Goal: Communication & Community: Answer question/provide support

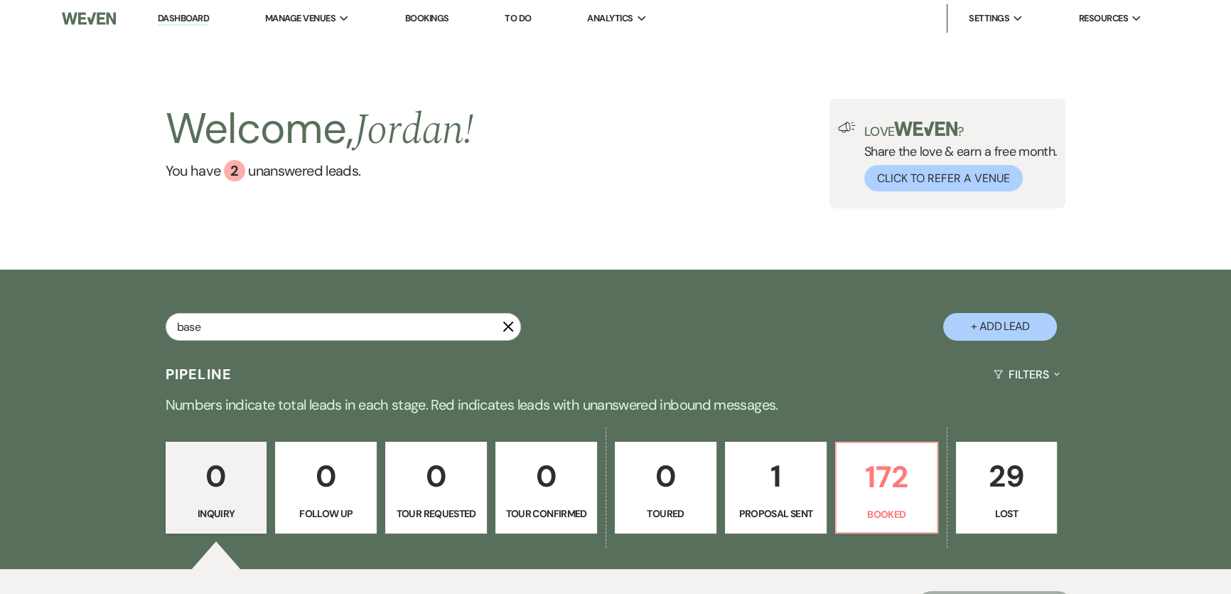
type input "base"
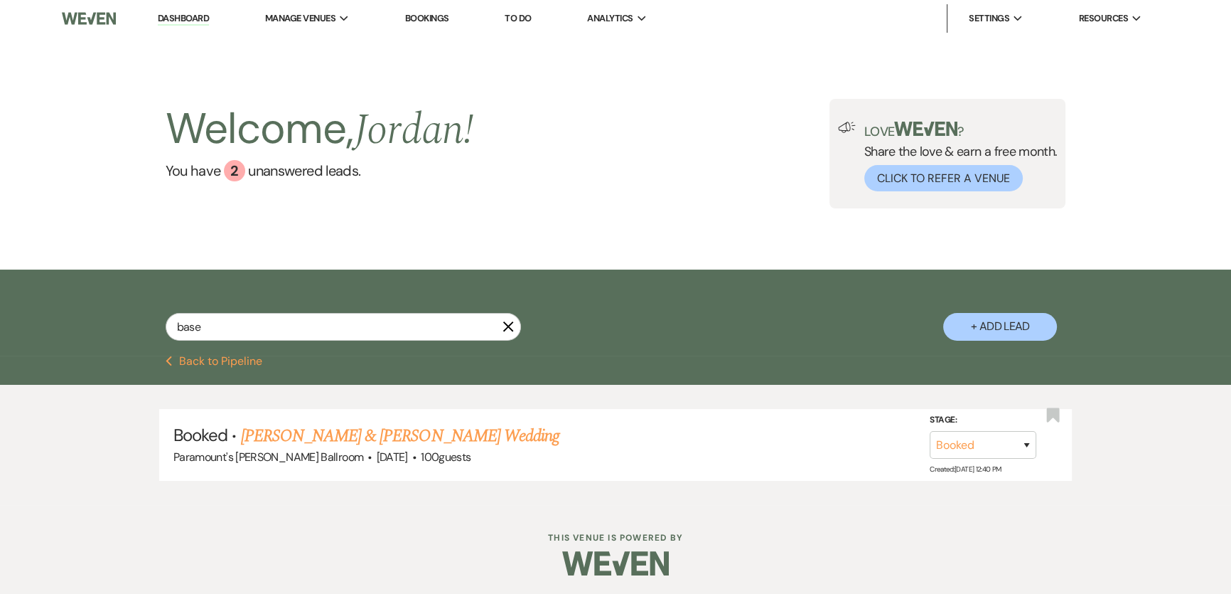
click at [170, 19] on link "Dashboard" at bounding box center [183, 19] width 51 height 14
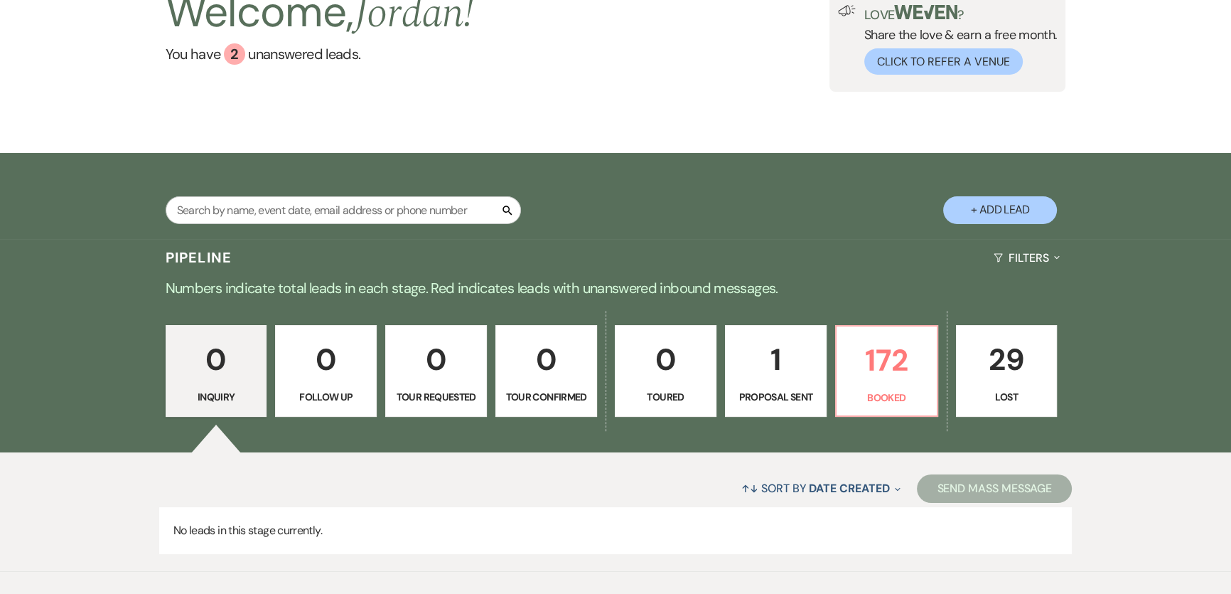
scroll to position [185, 0]
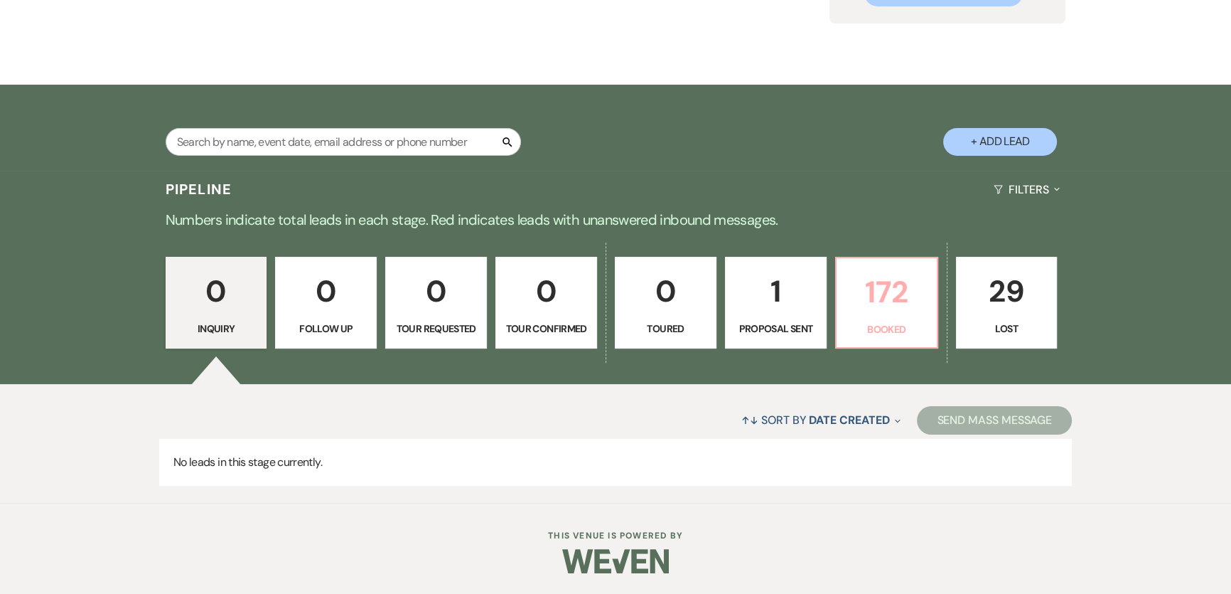
click at [899, 291] on p "172" at bounding box center [886, 292] width 83 height 48
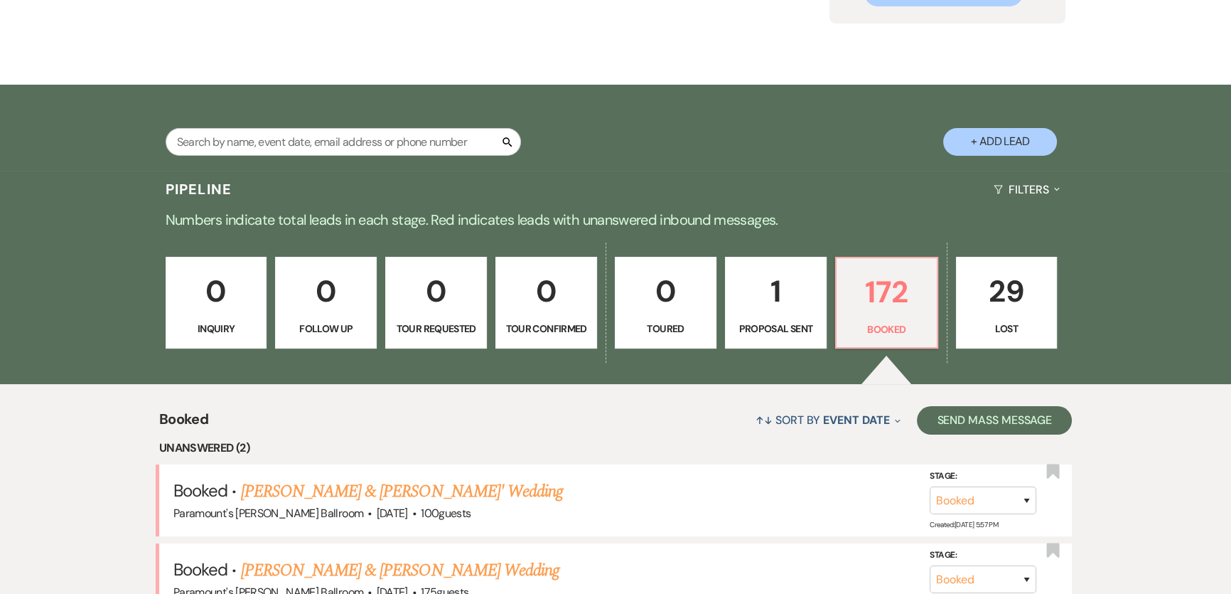
scroll to position [378, 0]
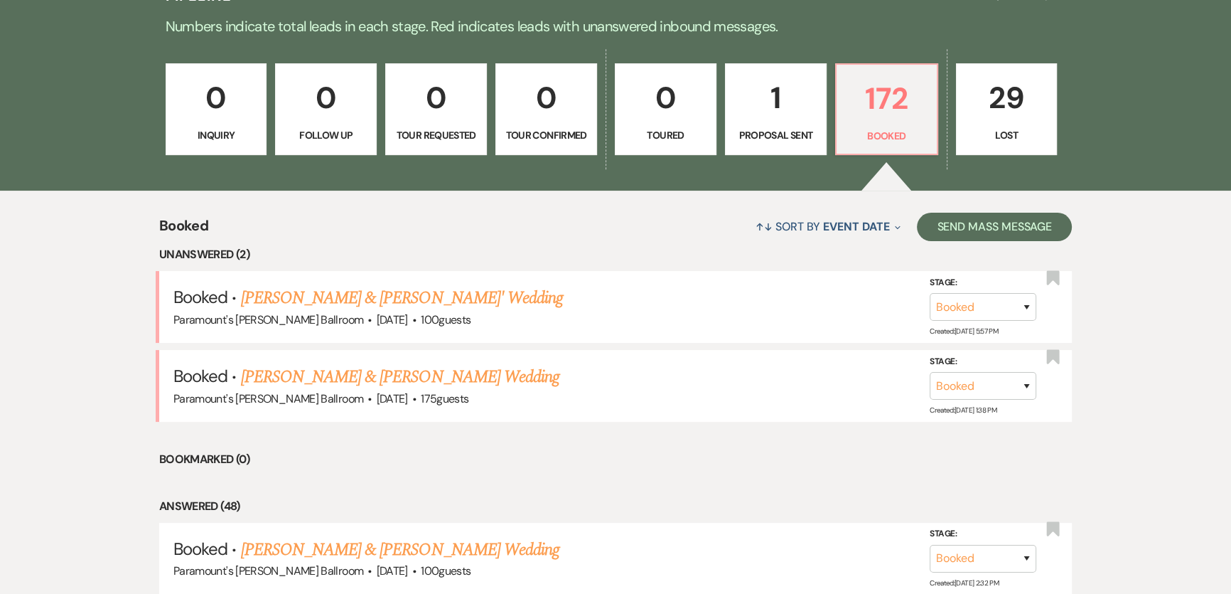
click at [386, 379] on link "[PERSON_NAME] & [PERSON_NAME] Wedding" at bounding box center [400, 377] width 318 height 26
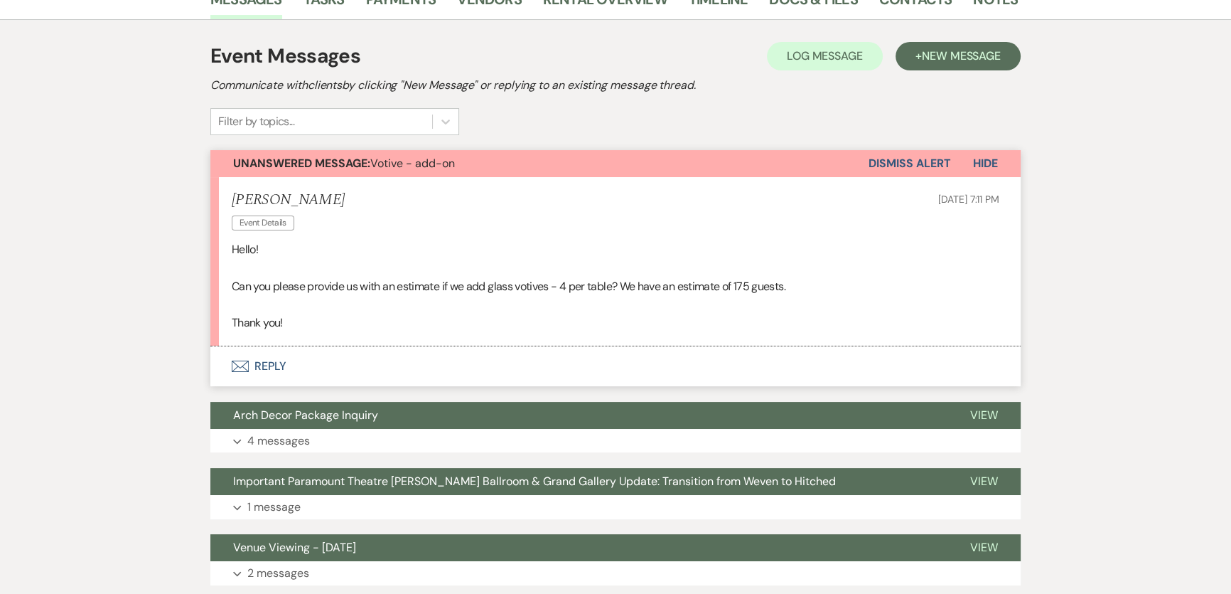
scroll to position [323, 0]
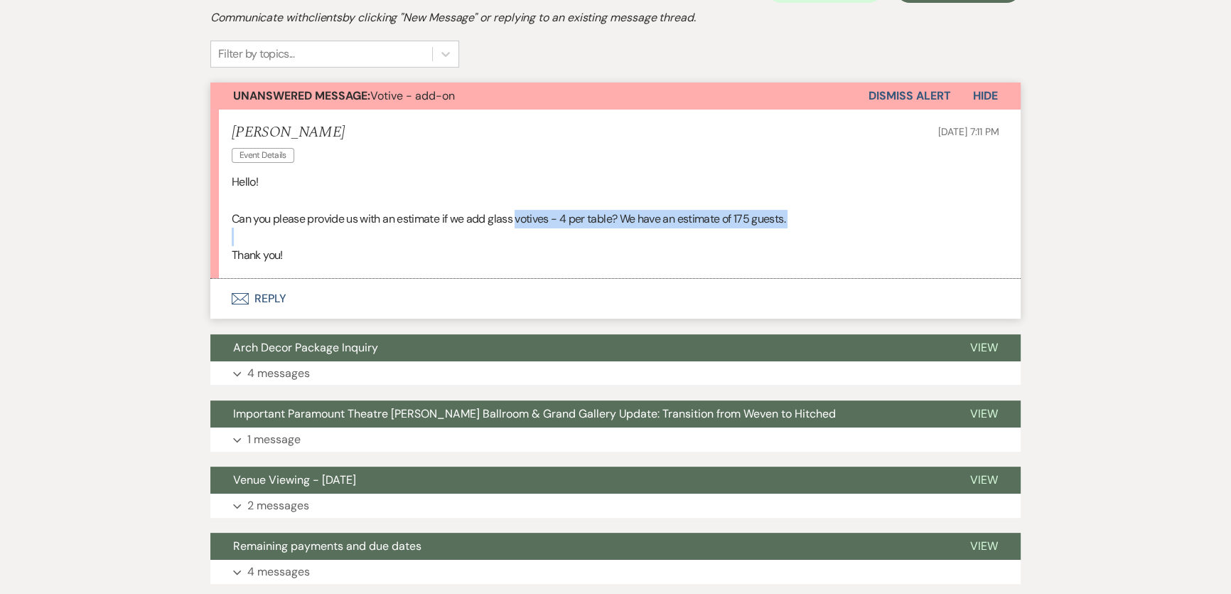
drag, startPoint x: 519, startPoint y: 215, endPoint x: 746, endPoint y: 227, distance: 227.8
click at [746, 227] on div "Hello! Can you please provide us with an estimate if we add glass votives - 4 p…" at bounding box center [616, 218] width 768 height 91
click at [950, 235] on p at bounding box center [616, 236] width 768 height 18
click at [259, 301] on button "Envelope Reply" at bounding box center [615, 299] width 810 height 40
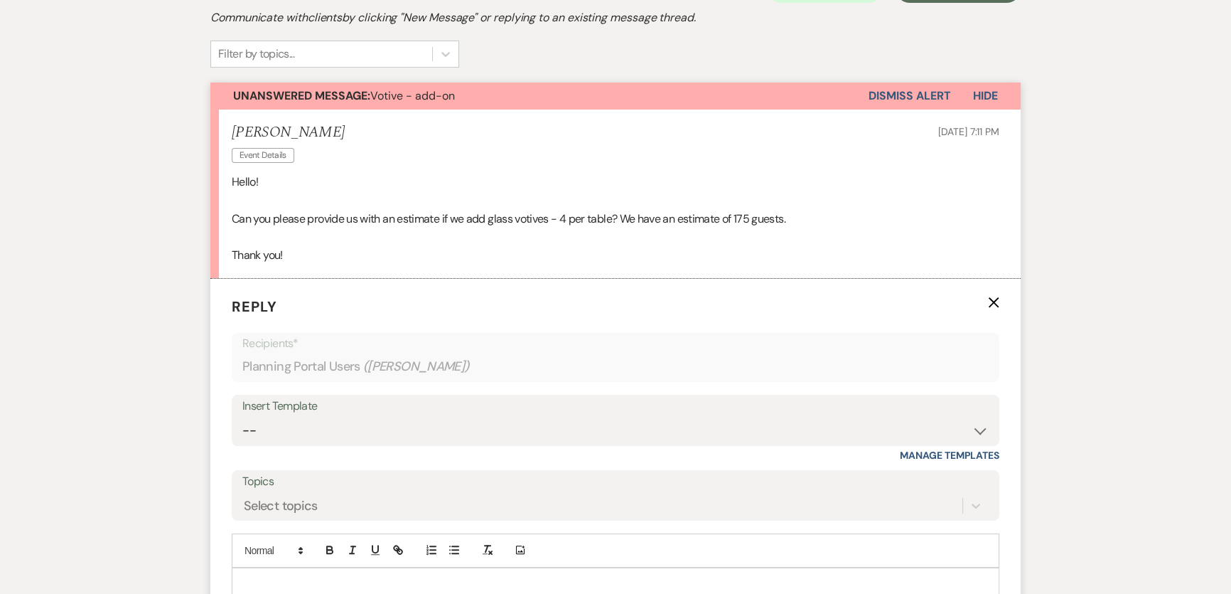
scroll to position [451, 0]
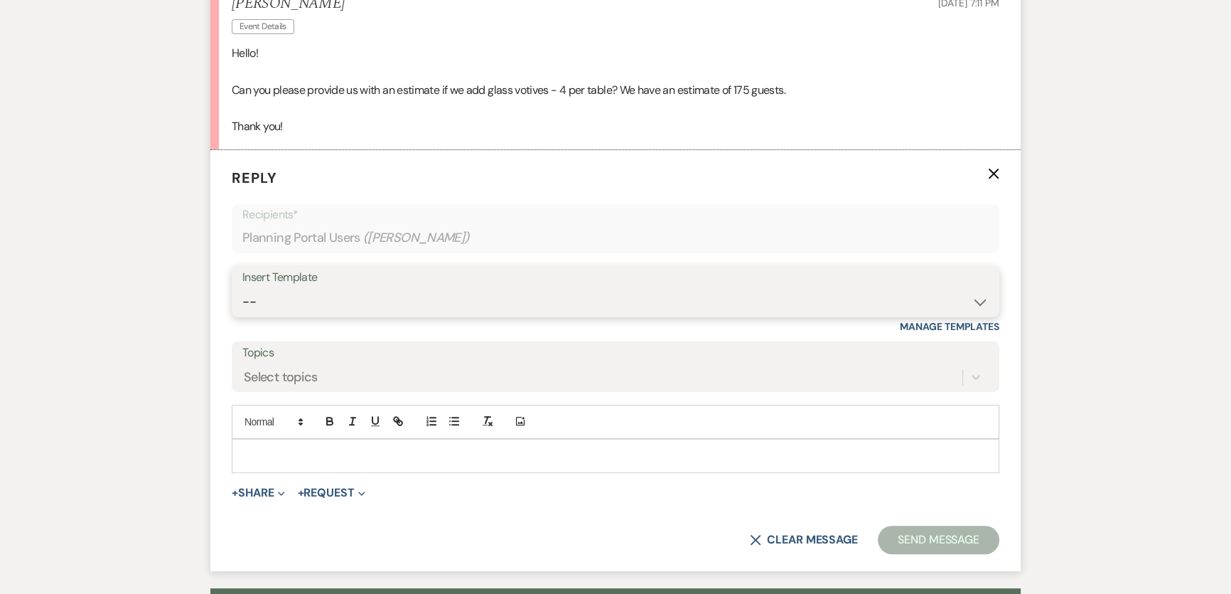
click at [370, 308] on select "-- Weven Planning Portal Introduction (Booked Events) 6 Month Consultation 9 Mo…" at bounding box center [615, 302] width 746 height 28
select select "1491"
click at [242, 288] on select "-- Weven Planning Portal Introduction (Booked Events) 6 Month Consultation 9 Mo…" at bounding box center [615, 302] width 746 height 28
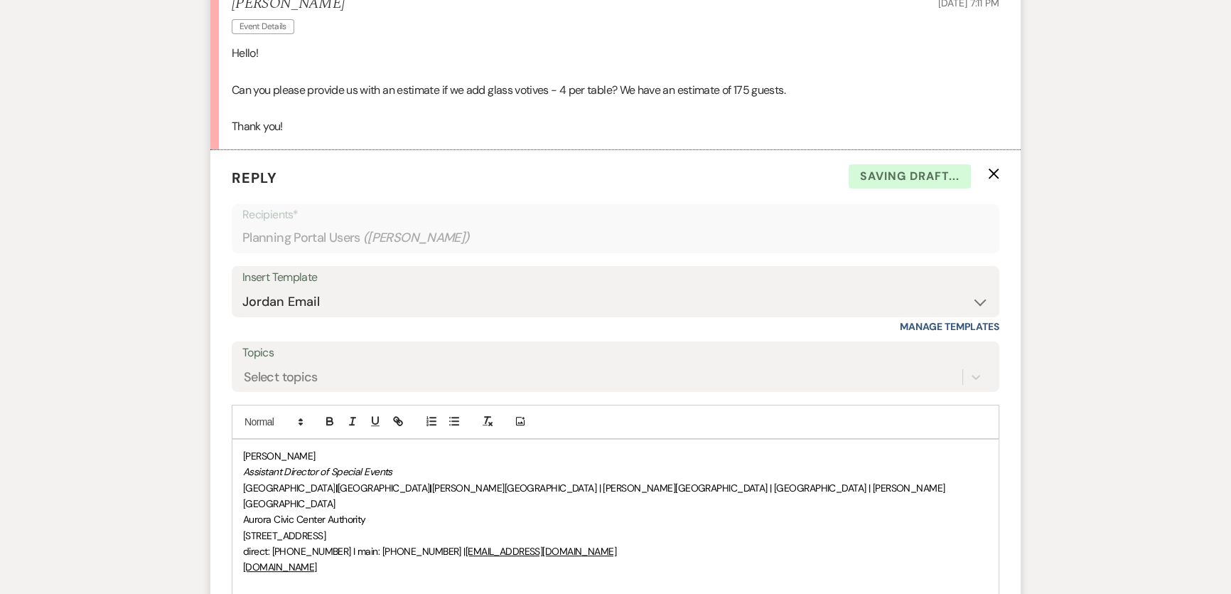
click at [240, 449] on div "[PERSON_NAME] Assistant Director of Special Events [GEOGRAPHIC_DATA] | [GEOGRAP…" at bounding box center [615, 535] width 766 height 192
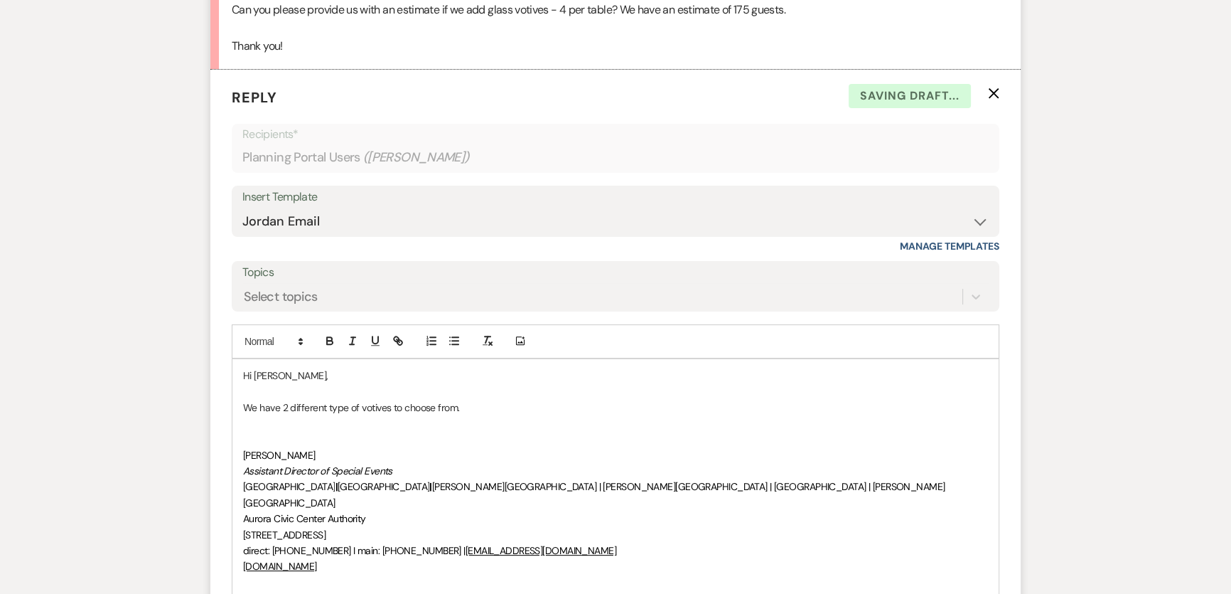
scroll to position [547, 0]
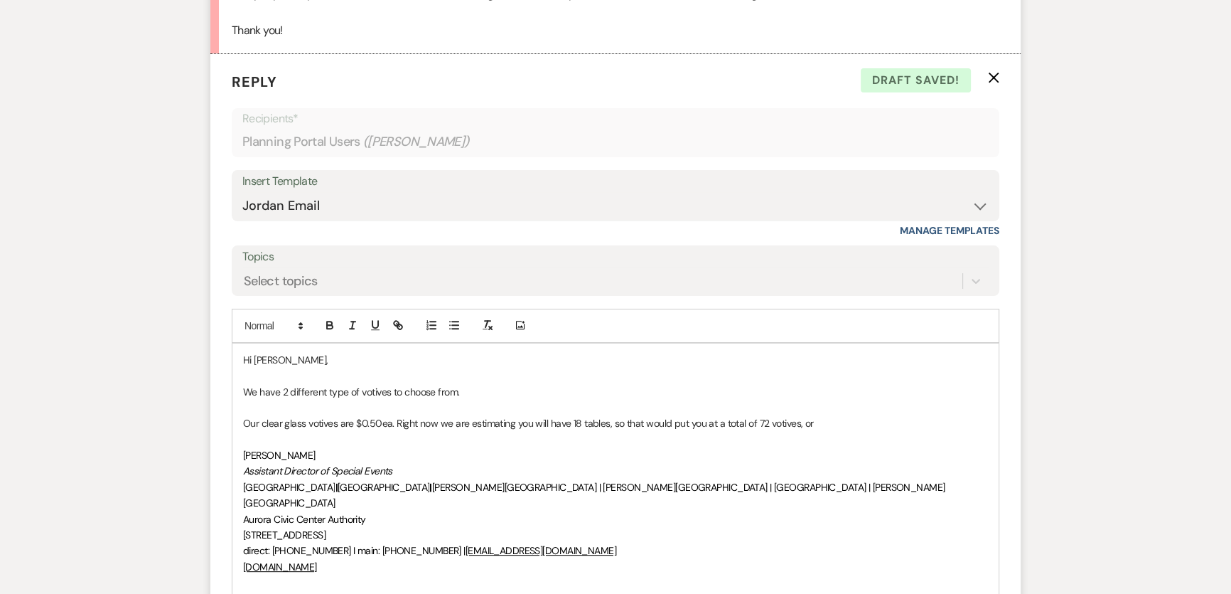
drag, startPoint x: 849, startPoint y: 434, endPoint x: 842, endPoint y: 424, distance: 12.8
click at [849, 434] on p at bounding box center [615, 440] width 745 height 16
drag, startPoint x: 839, startPoint y: 422, endPoint x: 800, endPoint y: 422, distance: 38.4
click at [800, 422] on p "Our clear glass votives are $0.50ea. Right now we are estimating you will have …" at bounding box center [615, 423] width 745 height 16
click at [835, 422] on p "Our clear glass votives are $0.50ea. Right now we are estimating you will have …" at bounding box center [615, 423] width 745 height 16
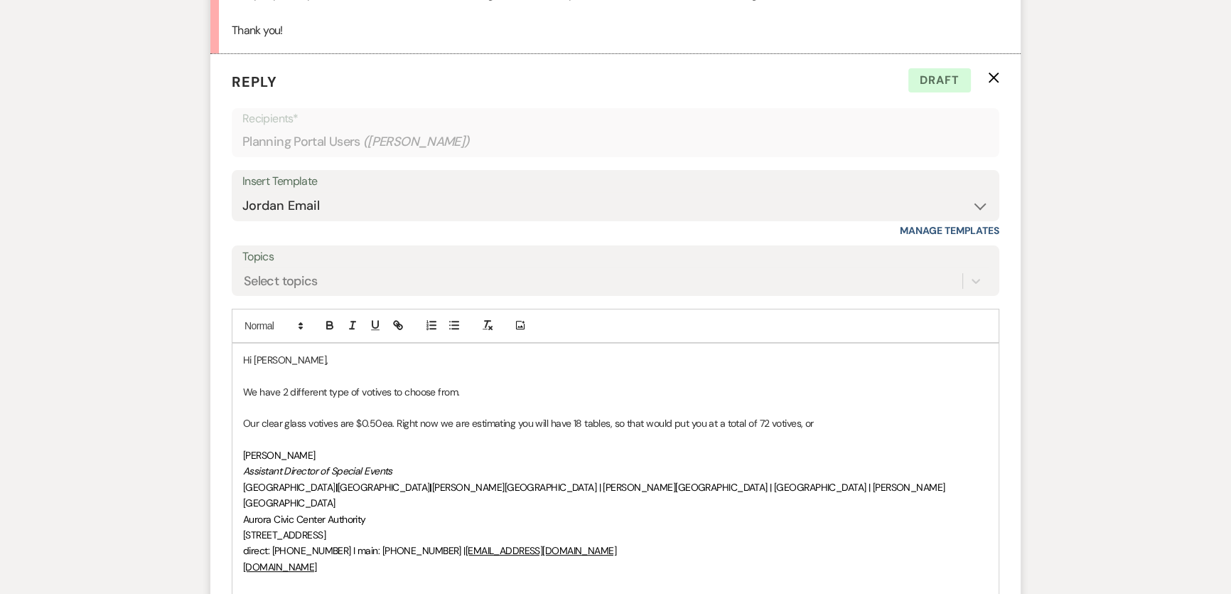
drag, startPoint x: 830, startPoint y: 420, endPoint x: 796, endPoint y: 421, distance: 33.4
click at [796, 421] on p "Our clear glass votives are $0.50ea. Right now we are estimating you will have …" at bounding box center [615, 423] width 745 height 16
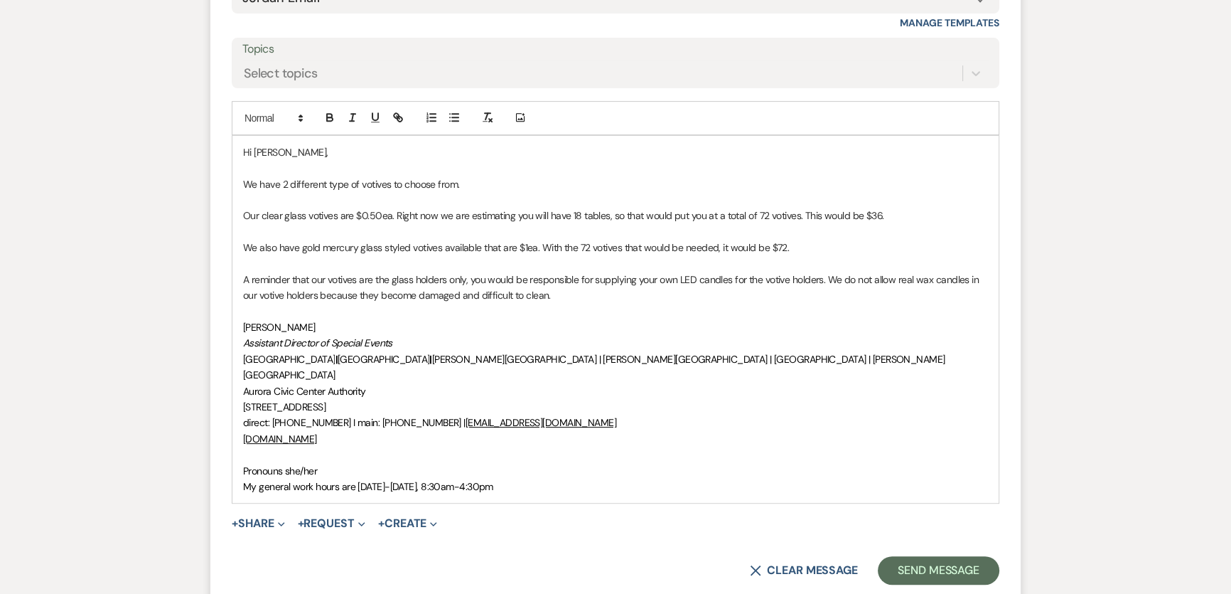
scroll to position [756, 0]
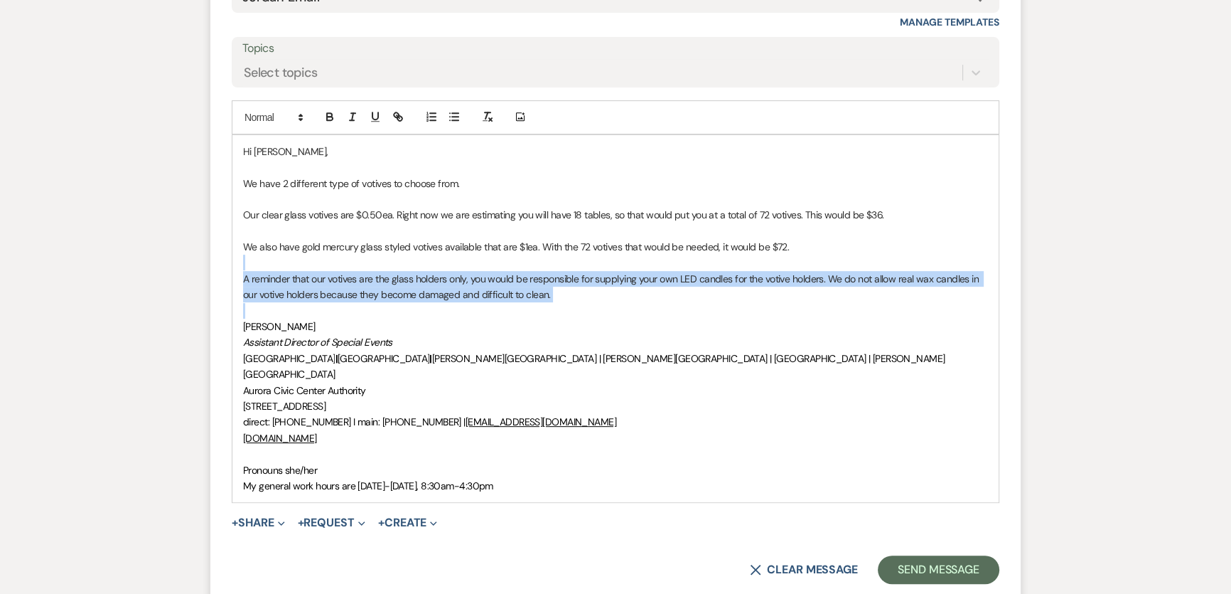
drag, startPoint x: 606, startPoint y: 303, endPoint x: 571, endPoint y: 267, distance: 49.8
click at [571, 267] on div "Hi [PERSON_NAME], We have 2 different type of votives to choose from. Our clear…" at bounding box center [615, 319] width 766 height 368
click at [697, 291] on p "A reminder that our votives are the glass holders only, you would be responsibl…" at bounding box center [615, 287] width 745 height 32
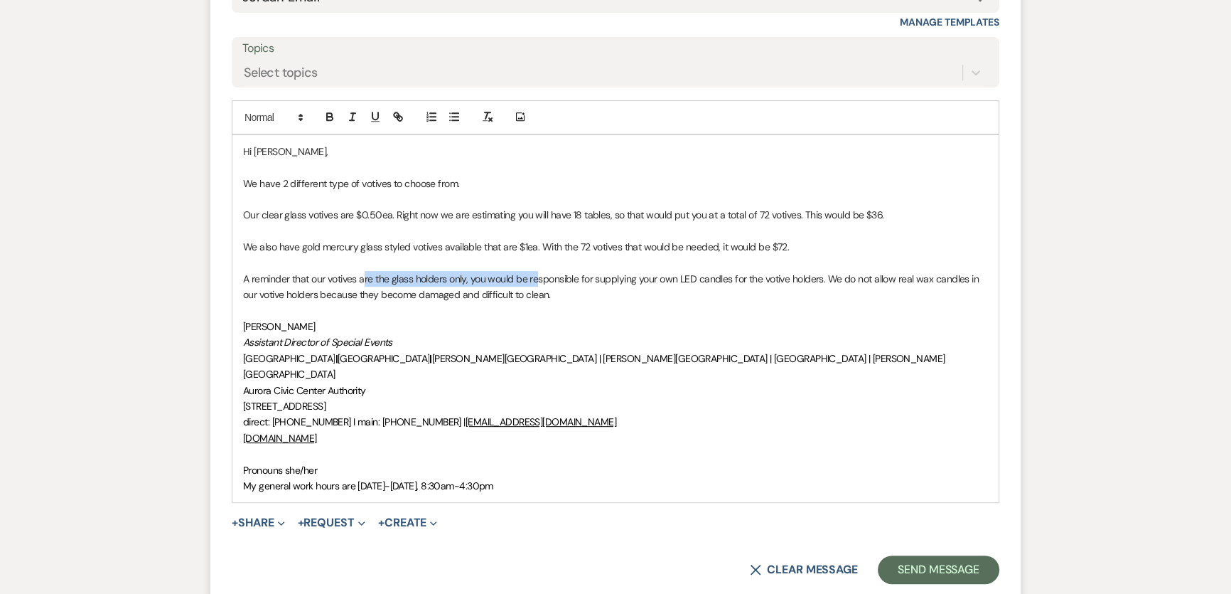
drag, startPoint x: 535, startPoint y: 284, endPoint x: 364, endPoint y: 269, distance: 172.0
click at [364, 271] on p "A reminder that our votives are the glass holders only, you would be responsibl…" at bounding box center [615, 287] width 745 height 32
click at [265, 300] on p "A reminder that our votives are the glass holders only, you would be responsibl…" at bounding box center [615, 287] width 745 height 32
drag, startPoint x: 257, startPoint y: 294, endPoint x: 427, endPoint y: 291, distance: 169.2
click at [427, 291] on p "A reminder that our votives are the glass holders only, you would be responsibl…" at bounding box center [615, 287] width 745 height 32
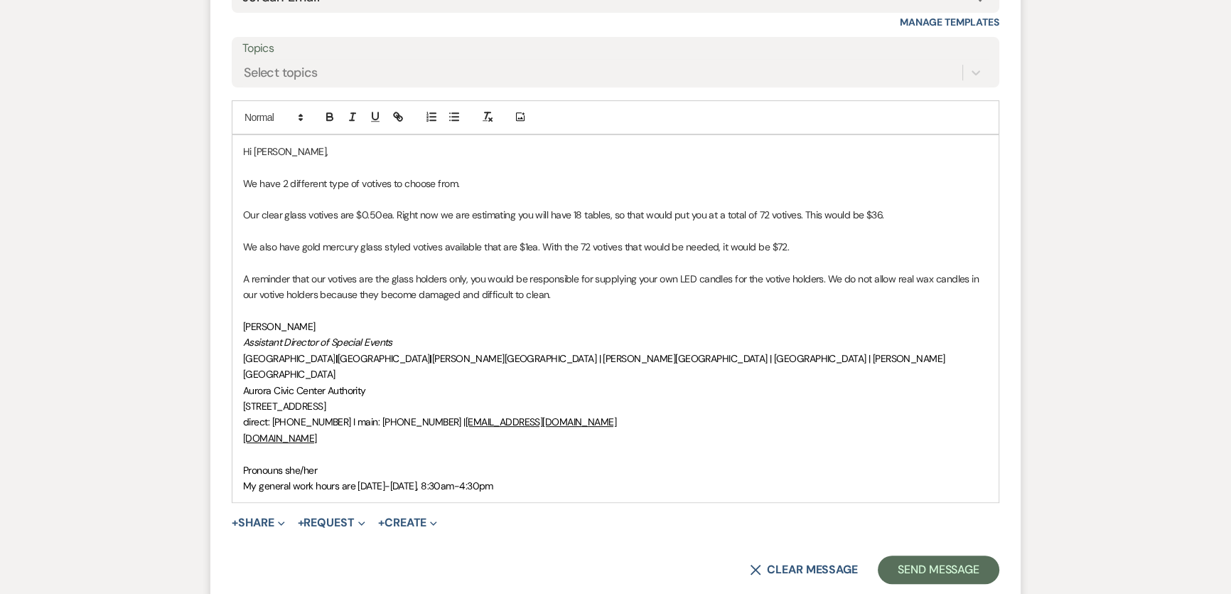
click at [478, 299] on p "A reminder that our votives are the glass holders only, you would be responsibl…" at bounding box center [615, 287] width 745 height 32
drag, startPoint x: 597, startPoint y: 287, endPoint x: 536, endPoint y: 246, distance: 73.7
click at [536, 246] on div "Hi [PERSON_NAME], We have 2 different type of votives to choose from. Our clear…" at bounding box center [615, 319] width 766 height 368
click at [561, 298] on p "A reminder that our votives are the glass holders only, you would be responsibl…" at bounding box center [615, 287] width 745 height 32
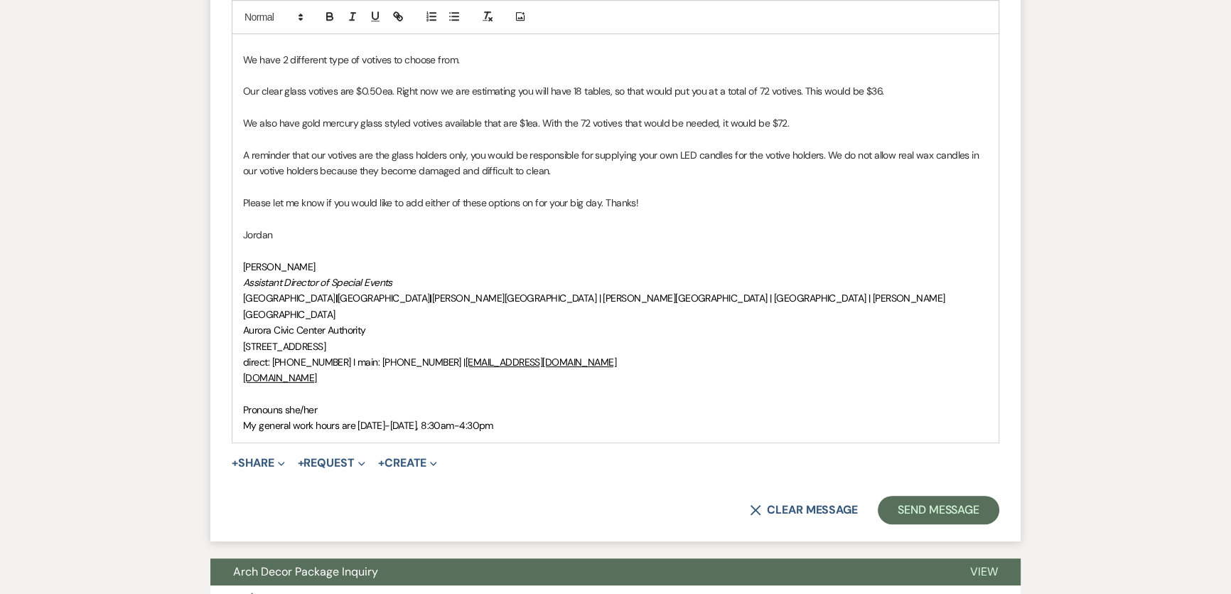
scroll to position [885, 0]
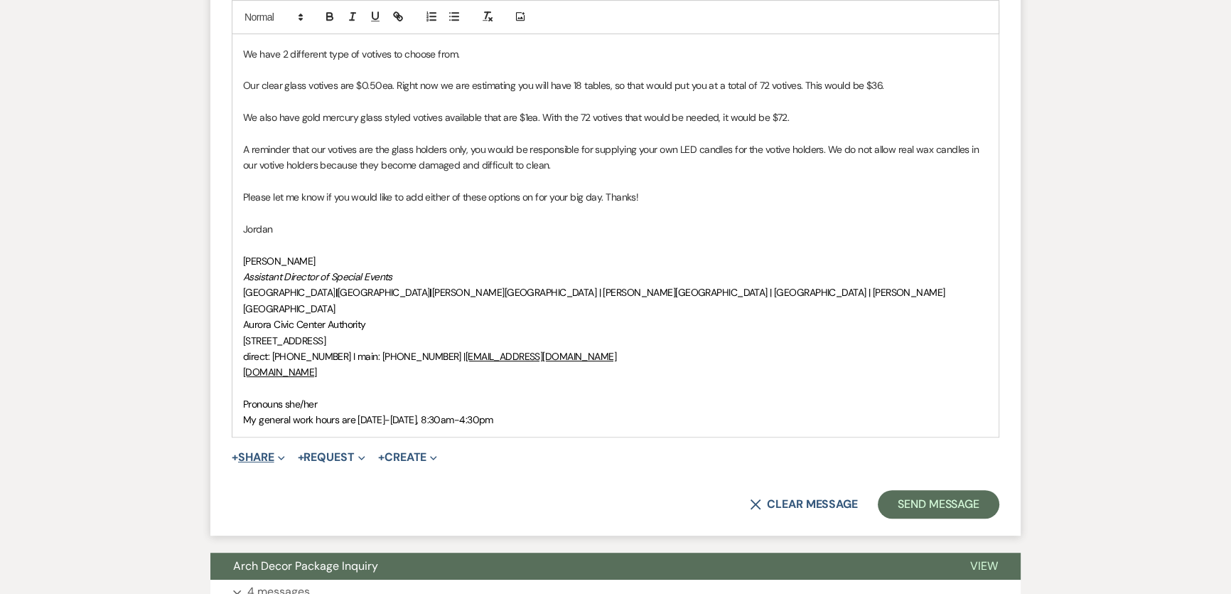
click at [282, 454] on icon "Expand" at bounding box center [281, 457] width 7 height 7
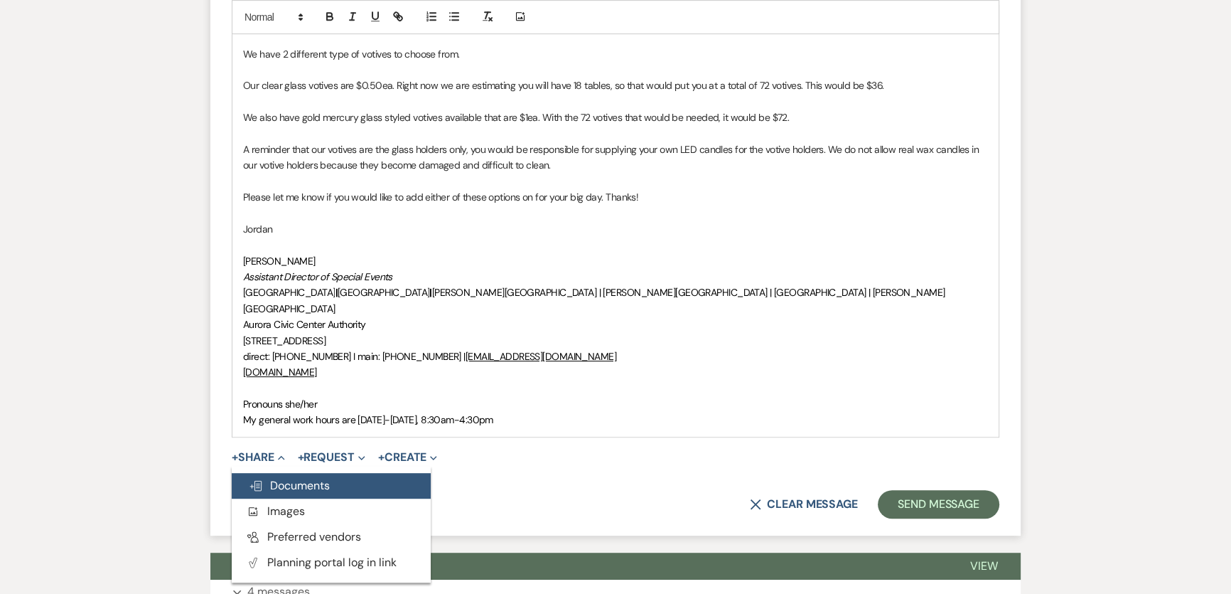
click at [392, 473] on button "Doc Upload Documents" at bounding box center [331, 486] width 199 height 26
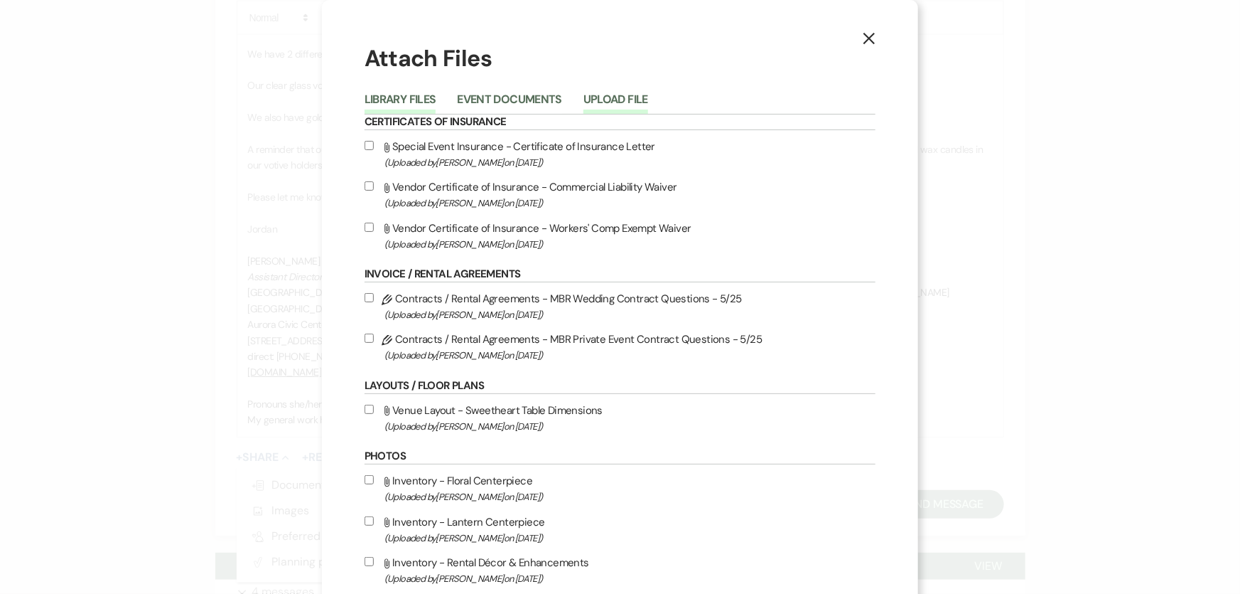
click at [631, 98] on button "Upload File" at bounding box center [616, 104] width 65 height 20
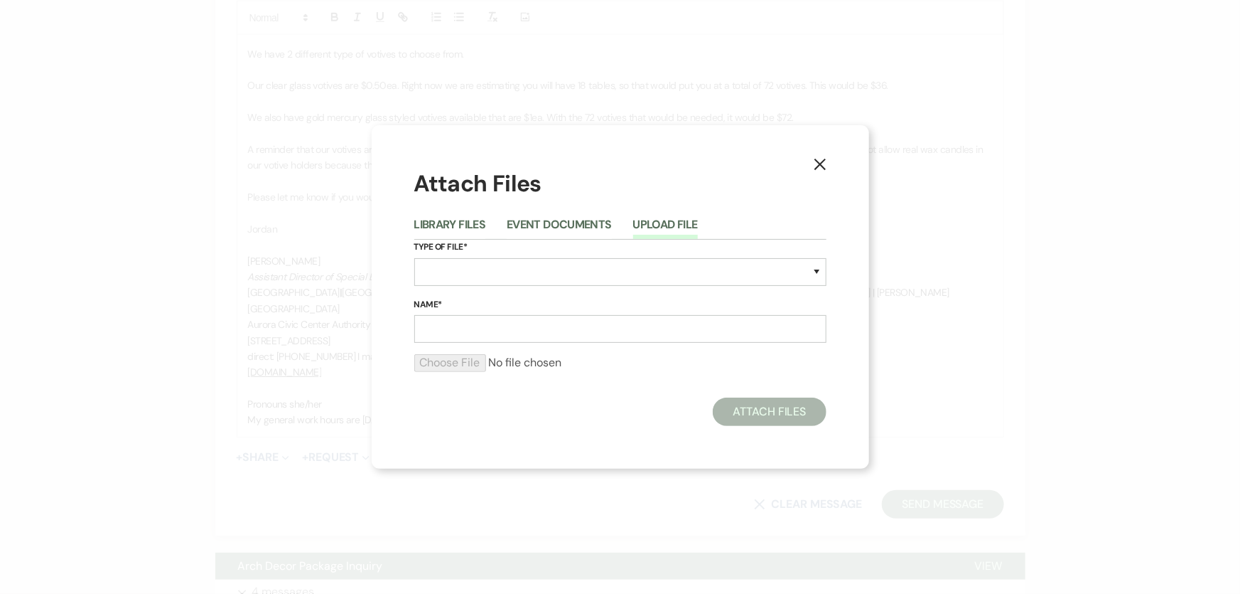
click at [621, 259] on div "Type of File* Special Event Insurance Vendor Certificate of Insurance Contracts…" at bounding box center [620, 269] width 412 height 58
click at [619, 273] on select "Special Event Insurance Vendor Certificate of Insurance Contracts / Rental Agre…" at bounding box center [620, 272] width 412 height 28
select select "57"
click at [414, 258] on select "Special Event Insurance Vendor Certificate of Insurance Contracts / Rental Agre…" at bounding box center [620, 272] width 412 height 28
click at [495, 329] on input "Name*" at bounding box center [620, 329] width 412 height 28
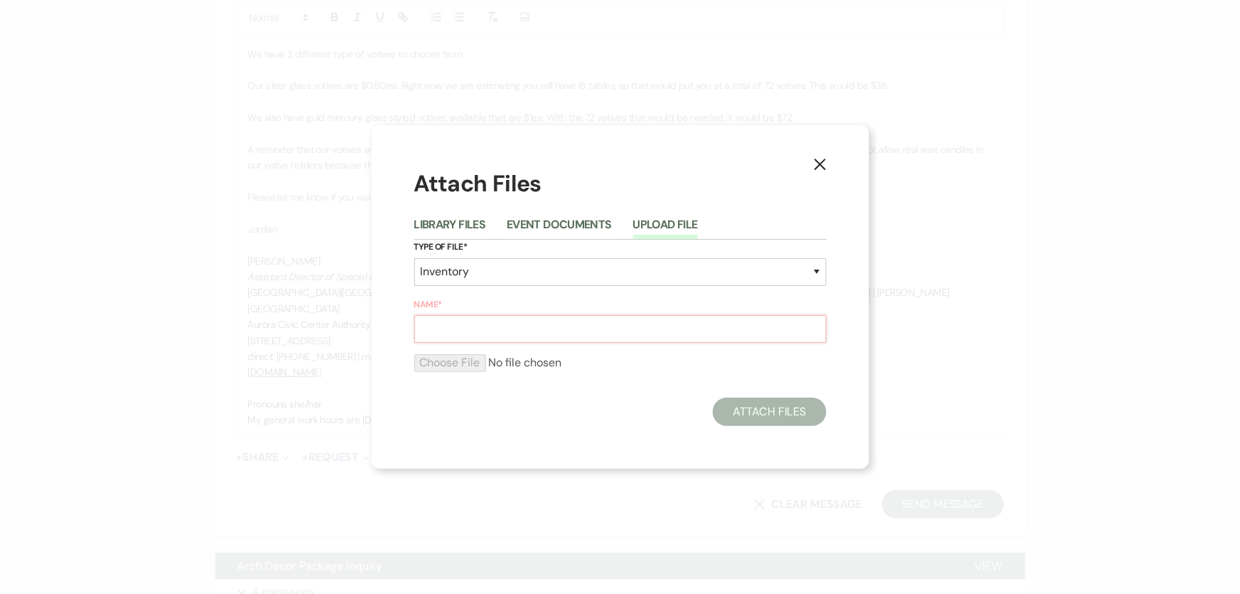
click at [491, 317] on input "Name*" at bounding box center [620, 329] width 412 height 28
click at [524, 332] on input "Name*" at bounding box center [620, 329] width 412 height 28
paste input "Add-On Flyer (Weddings) [DATE]"
type input "Add-On Flyer (Weddings) [DATE]"
click at [445, 368] on input "file" at bounding box center [620, 362] width 412 height 17
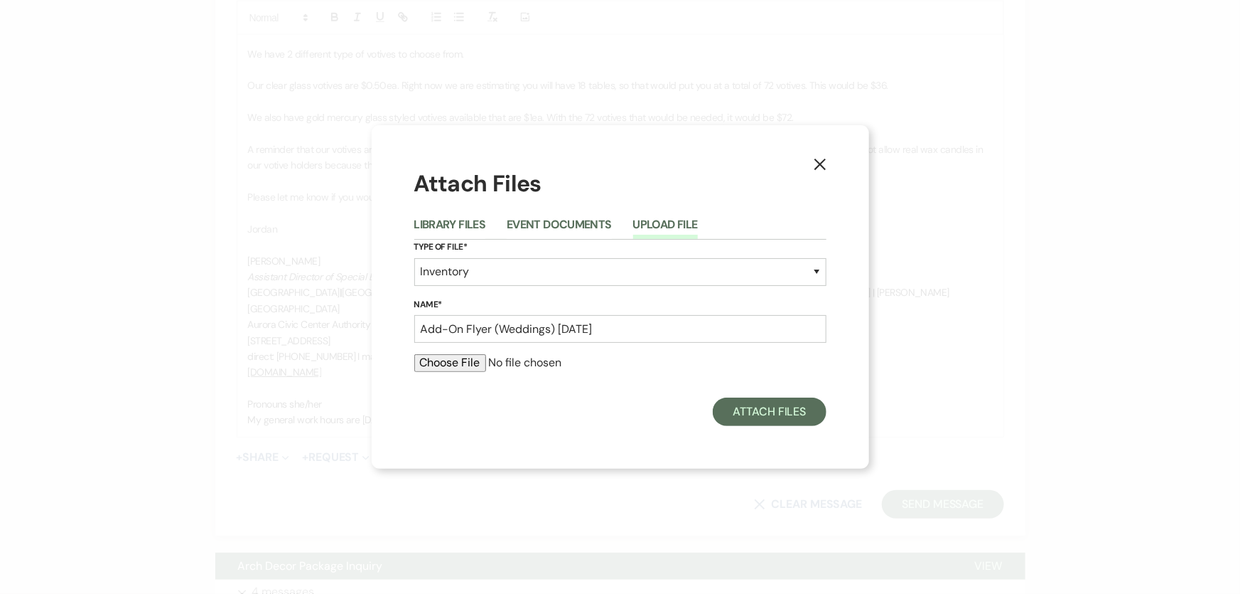
type input "C:\fakepath\Add-On Flyer (Weddings) [DATE].pdf"
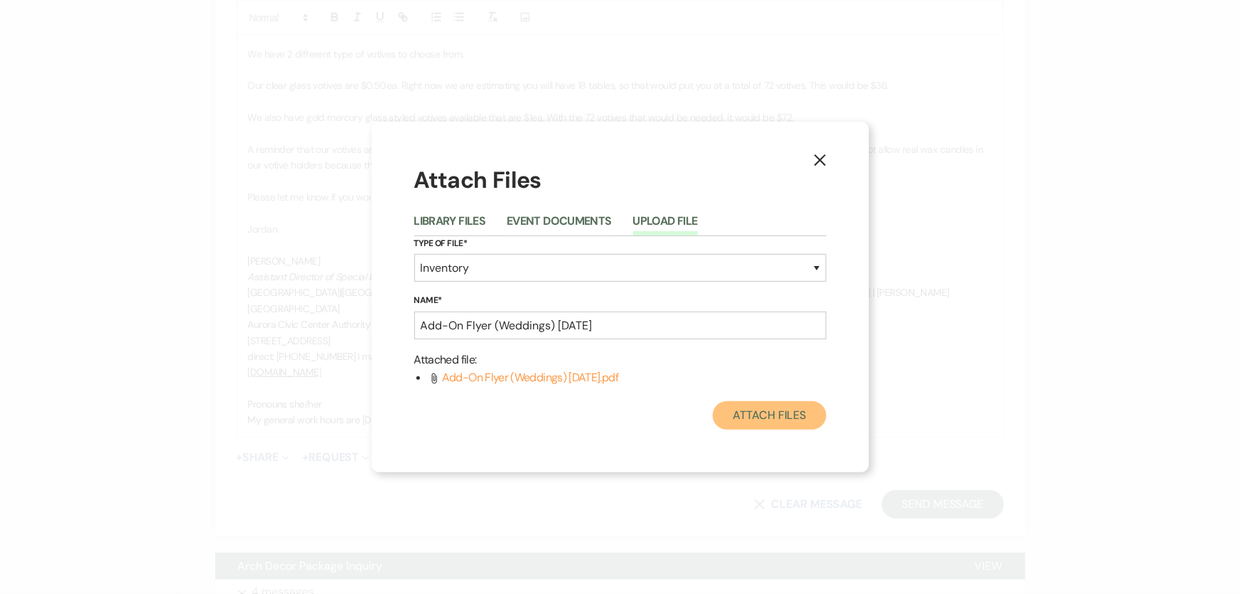
click at [760, 421] on button "Attach Files" at bounding box center [769, 415] width 113 height 28
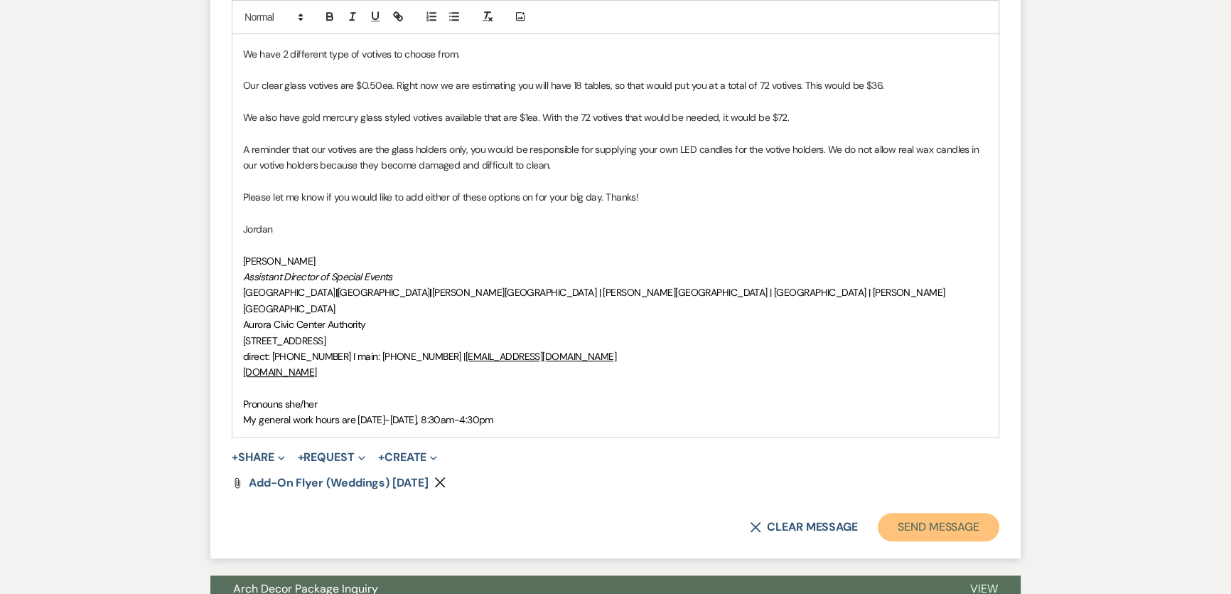
drag, startPoint x: 938, startPoint y: 505, endPoint x: 1057, endPoint y: 486, distance: 120.3
click at [938, 513] on button "Send Message" at bounding box center [939, 527] width 122 height 28
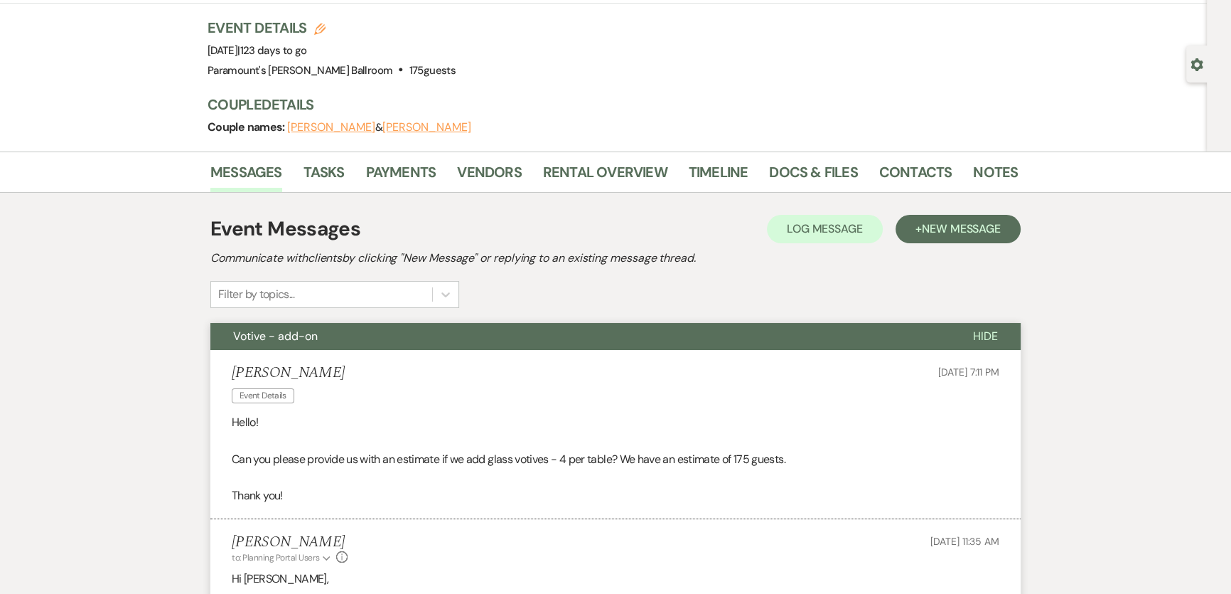
scroll to position [0, 0]
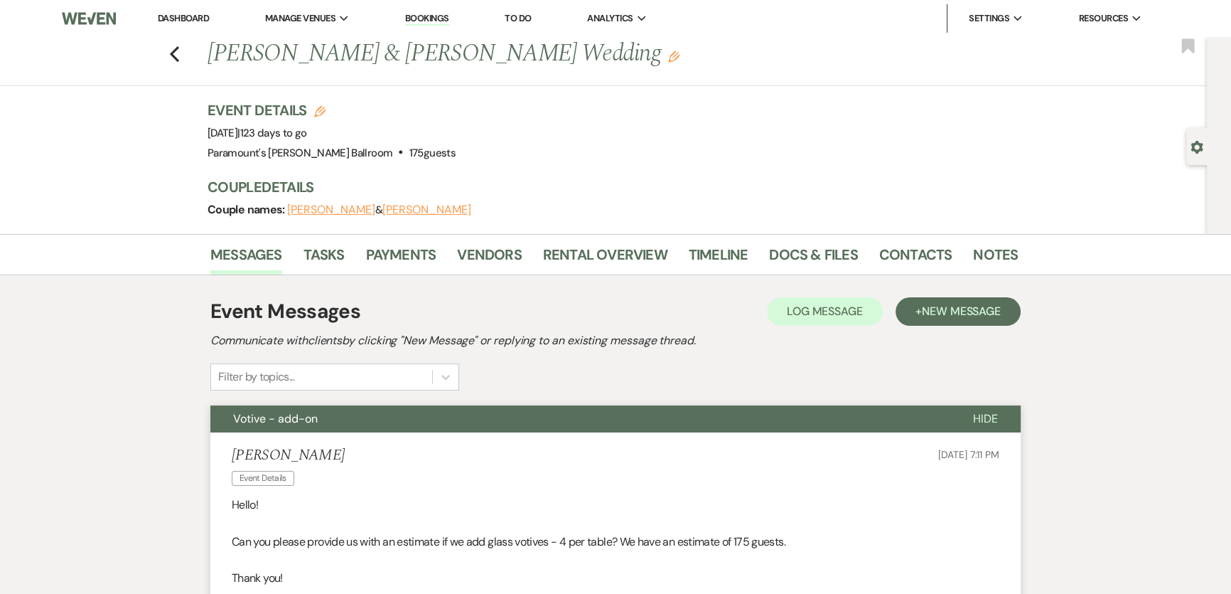
click at [192, 21] on link "Dashboard" at bounding box center [183, 18] width 51 height 12
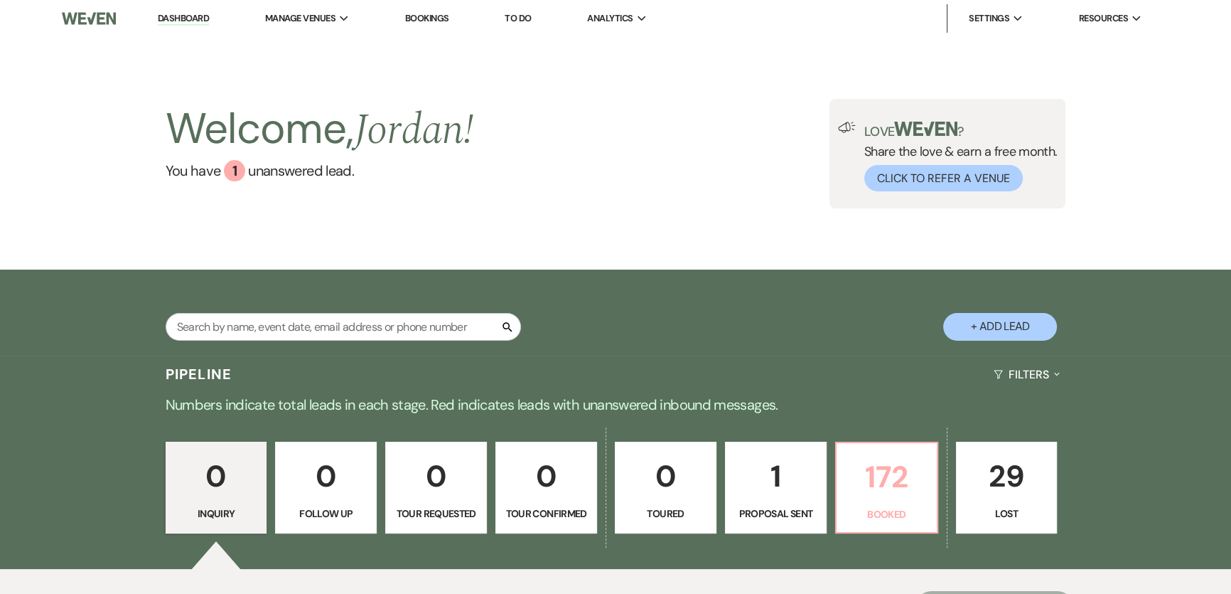
drag, startPoint x: 840, startPoint y: 464, endPoint x: 659, endPoint y: 277, distance: 260.4
click at [841, 464] on link "172 Booked" at bounding box center [886, 487] width 103 height 92
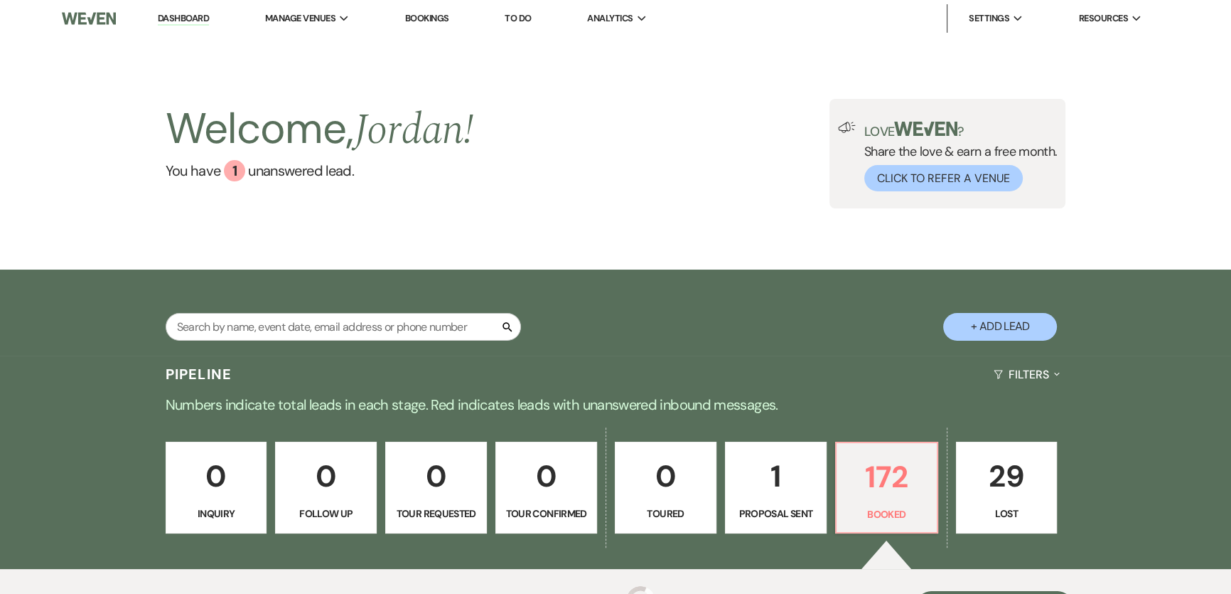
scroll to position [185, 0]
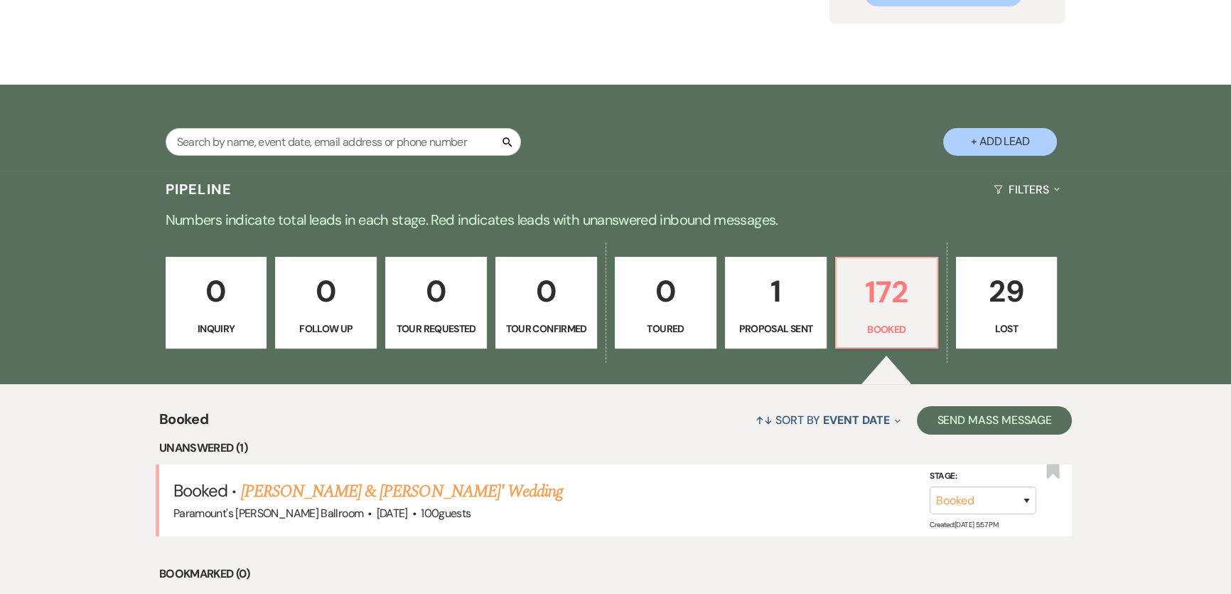
click at [316, 491] on link "[PERSON_NAME] & [PERSON_NAME]' Wedding" at bounding box center [402, 491] width 323 height 26
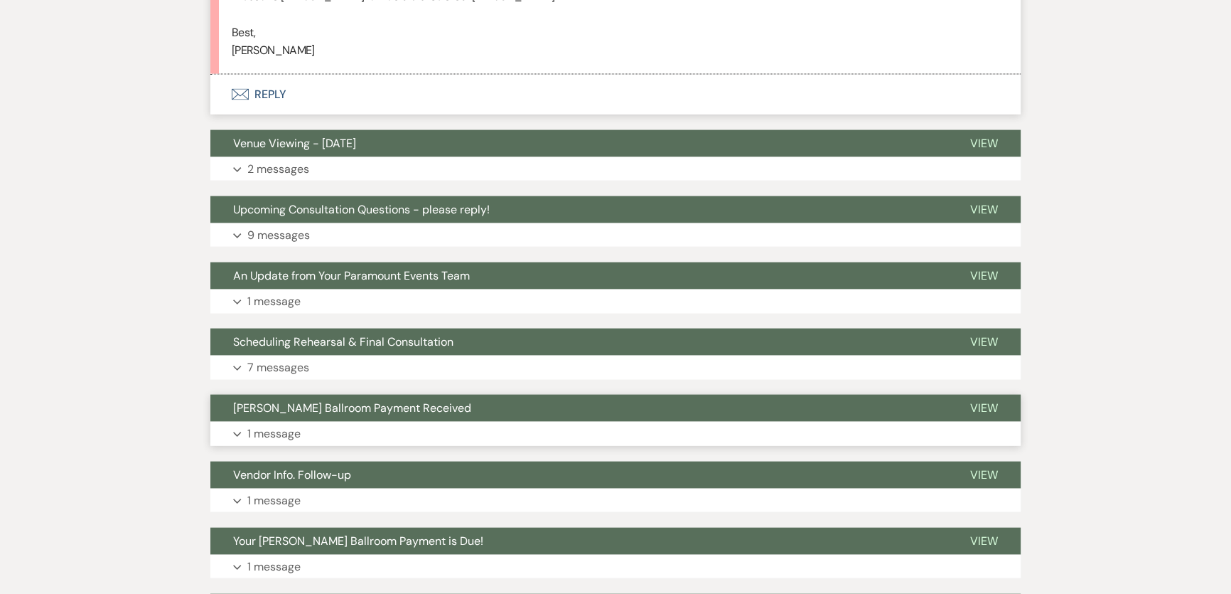
scroll to position [3426, 0]
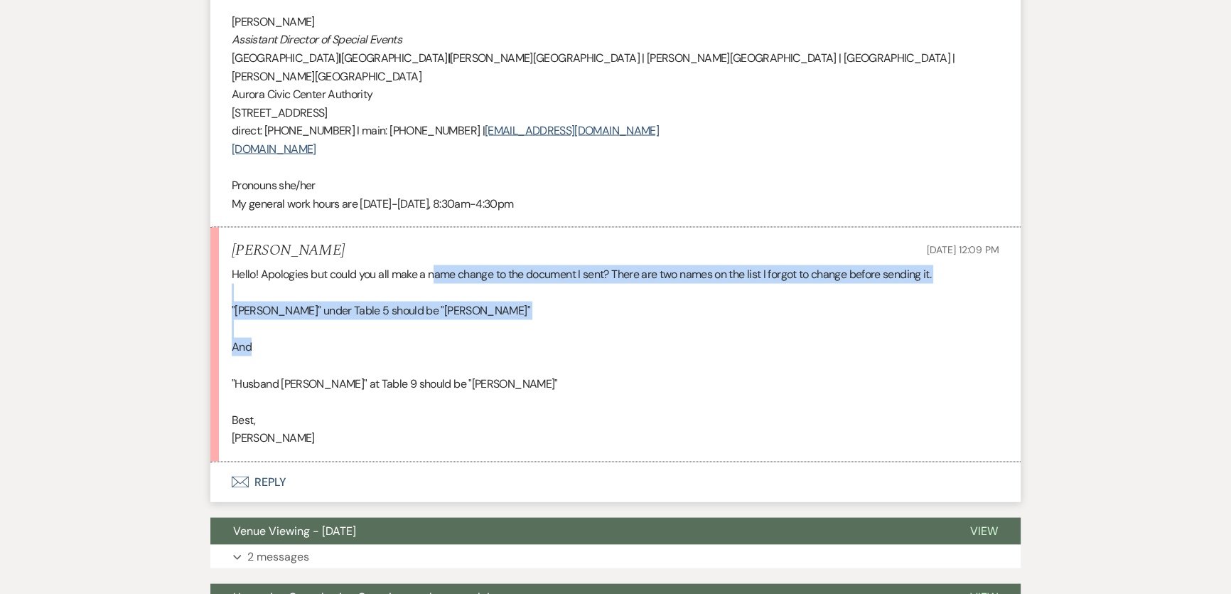
drag, startPoint x: 435, startPoint y: 221, endPoint x: 756, endPoint y: 285, distance: 326.9
click at [756, 284] on div "Hello! Apologies but could you all make a name change to the document I sent? T…" at bounding box center [616, 356] width 768 height 182
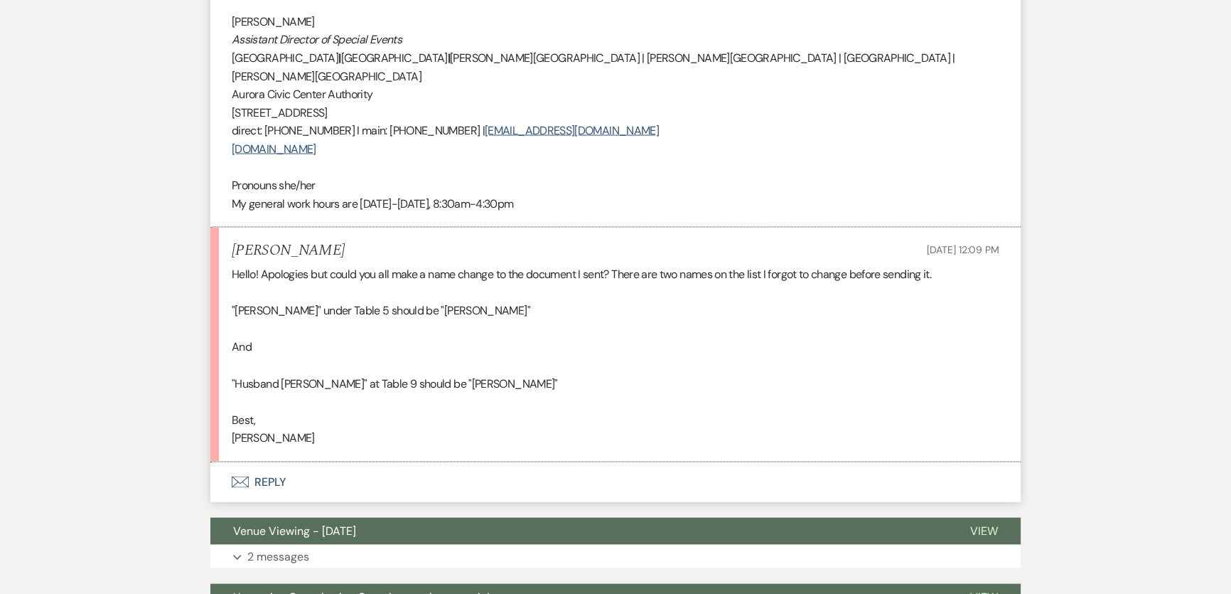
click at [778, 375] on p ""Husband [PERSON_NAME]" at Table 9 should be "[PERSON_NAME]"" at bounding box center [616, 384] width 768 height 18
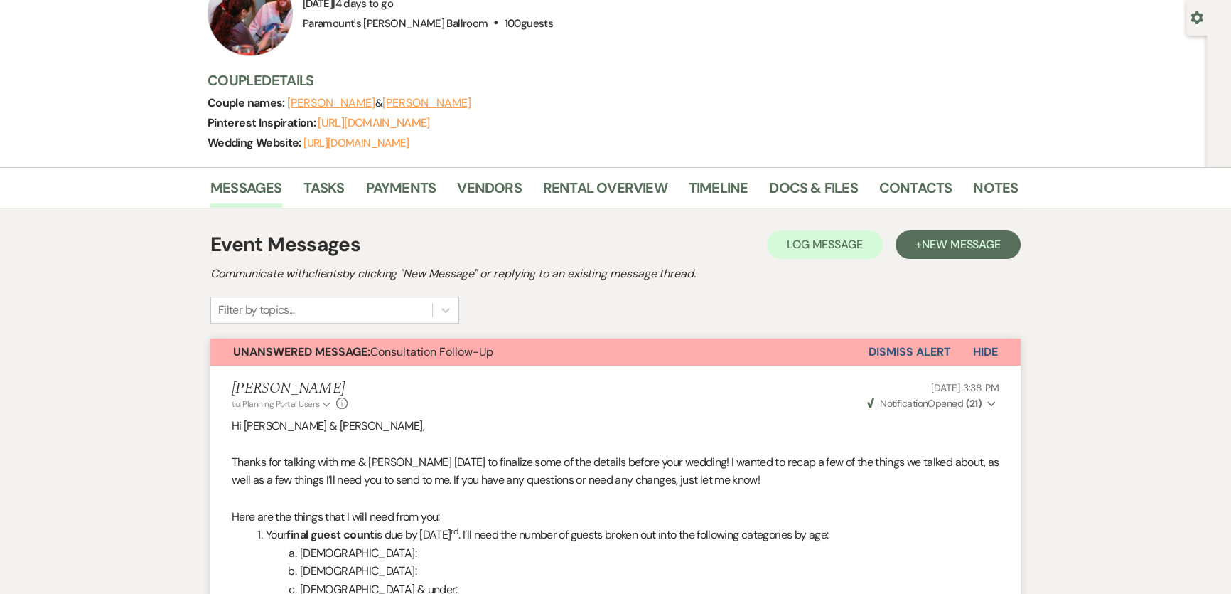
scroll to position [0, 0]
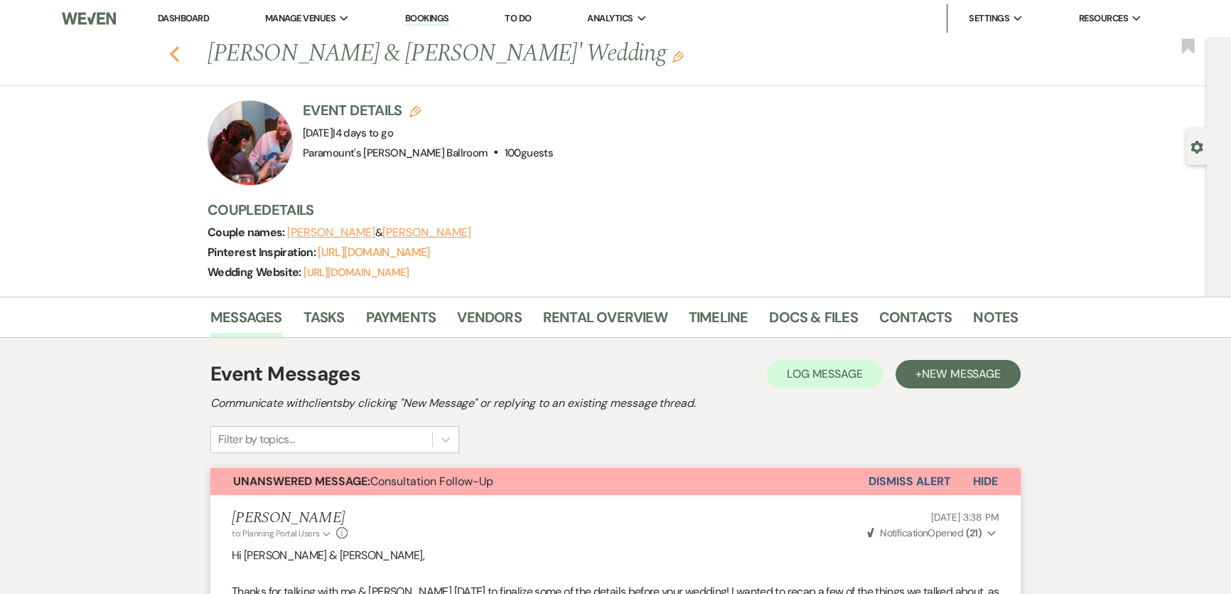
click at [179, 48] on use "button" at bounding box center [174, 54] width 9 height 16
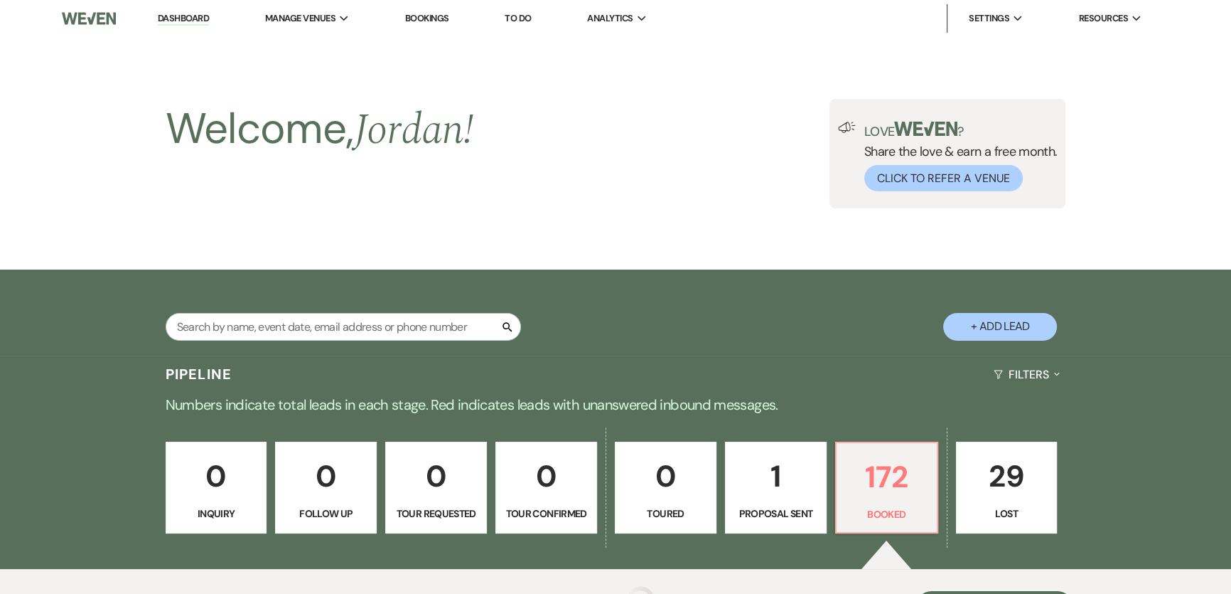
scroll to position [185, 0]
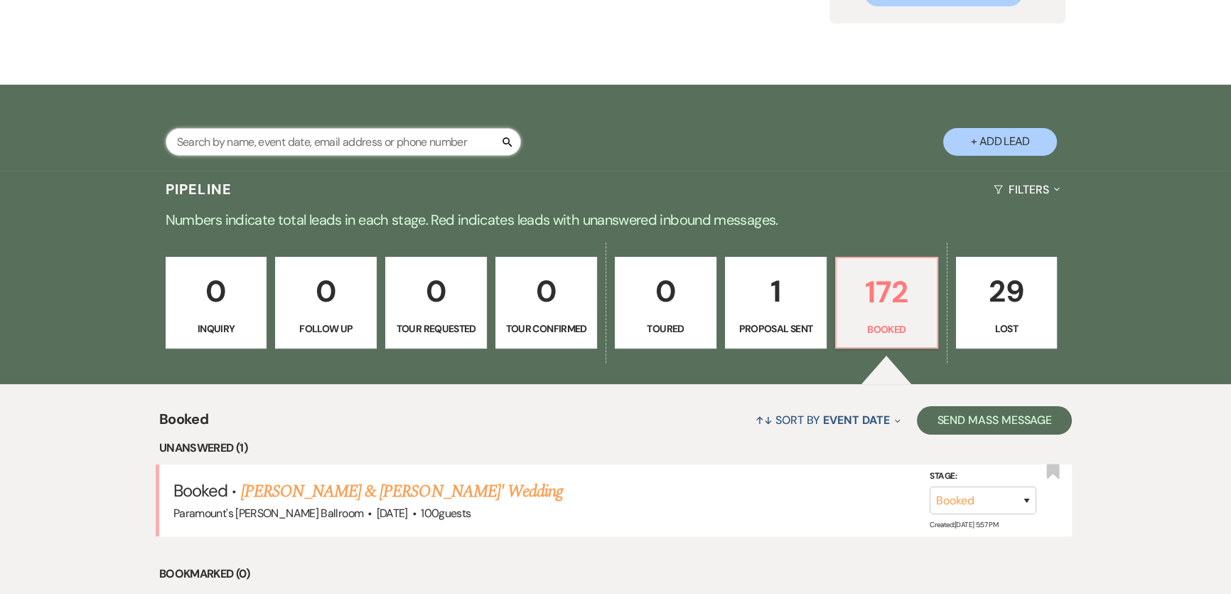
click at [377, 144] on input "text" at bounding box center [343, 142] width 355 height 28
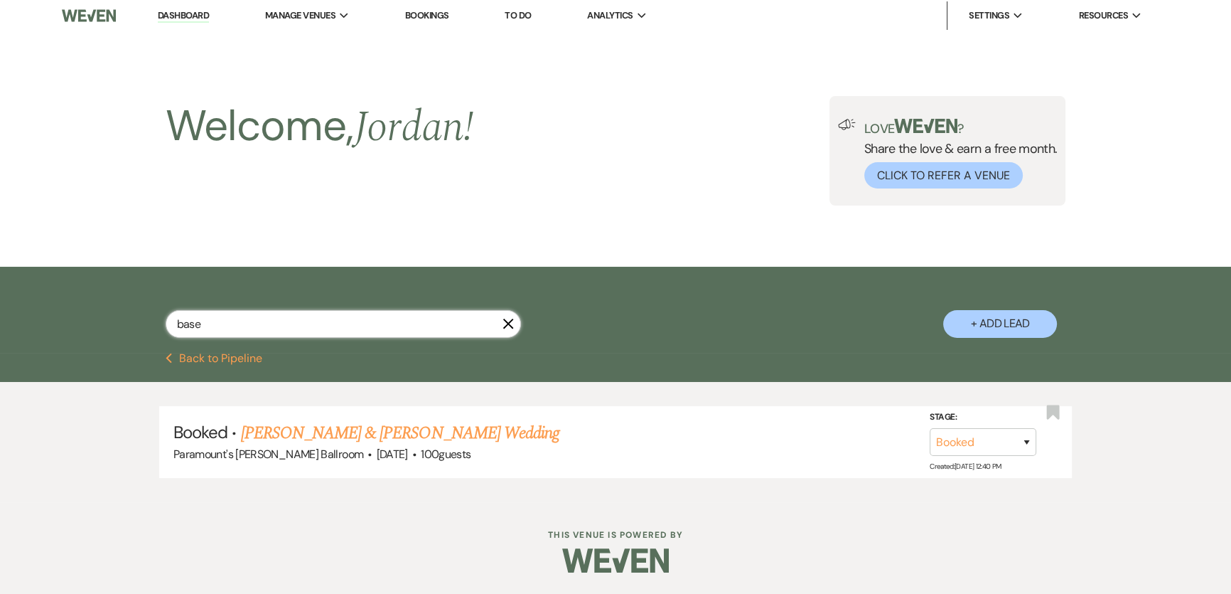
scroll to position [1, 0]
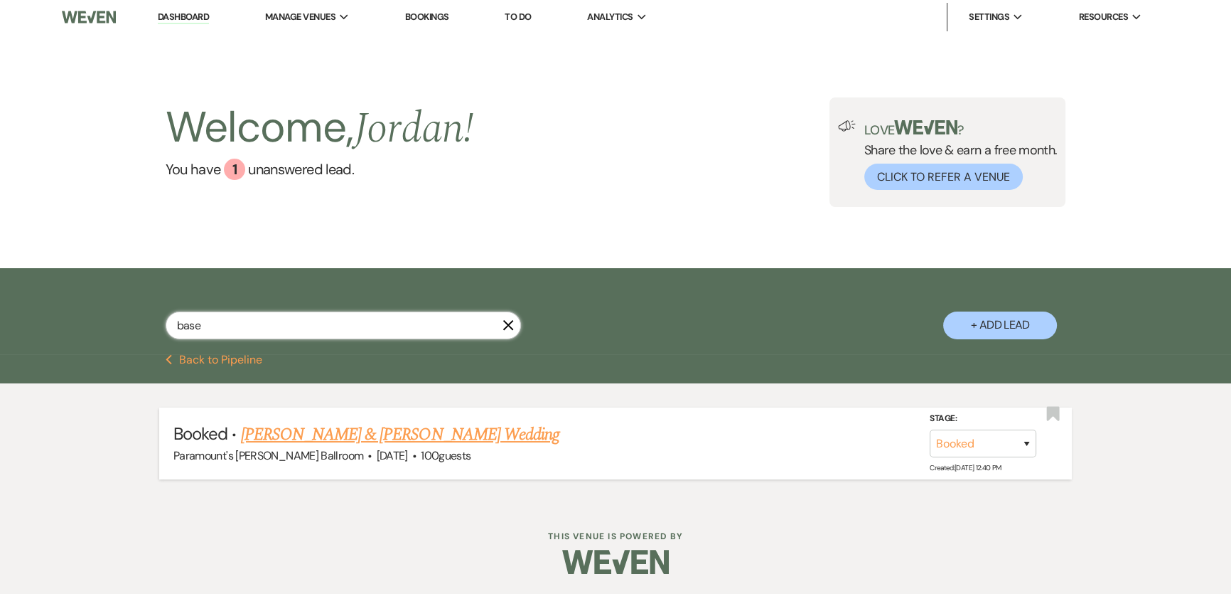
type input "base"
click at [425, 437] on link "[PERSON_NAME] & [PERSON_NAME] Wedding" at bounding box center [400, 435] width 318 height 26
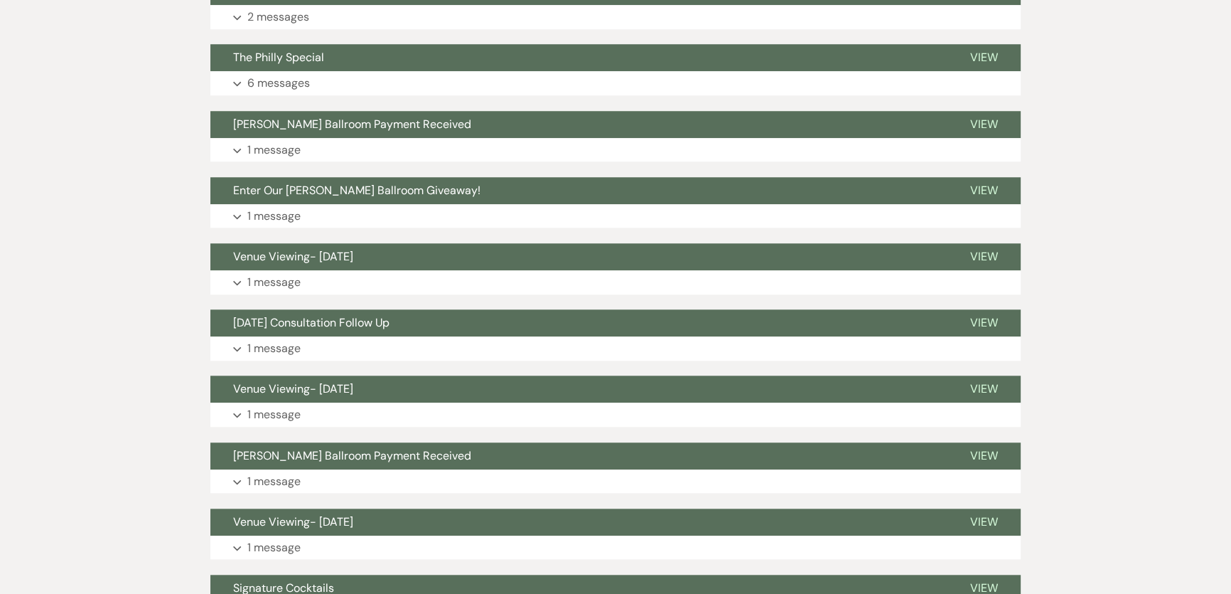
scroll to position [1550, 0]
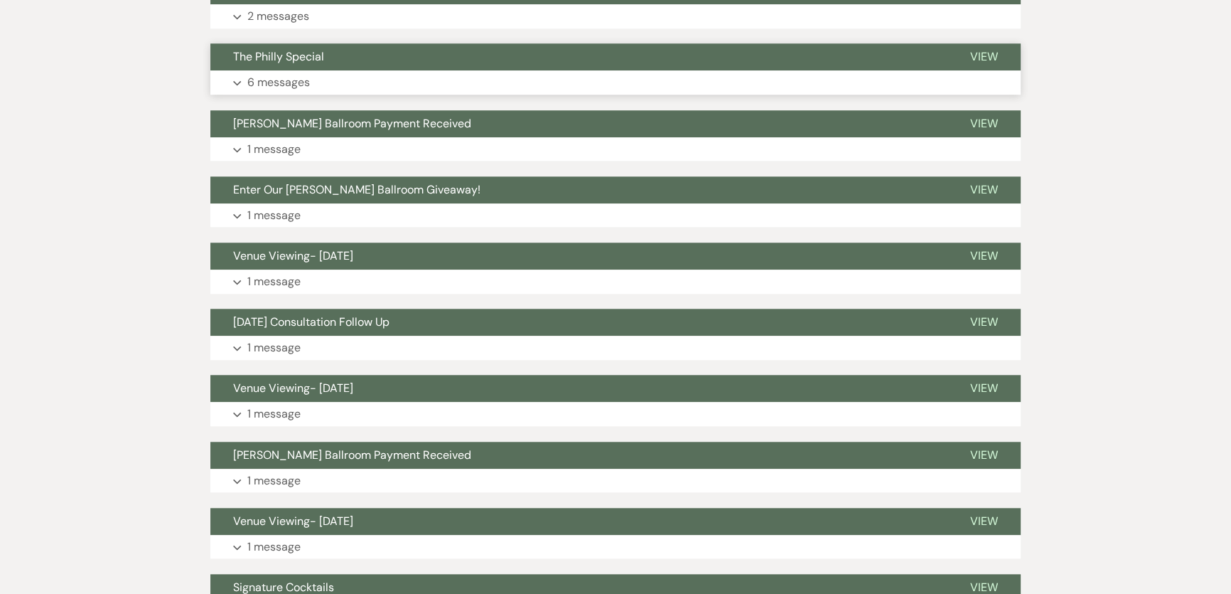
click at [296, 76] on p "6 messages" at bounding box center [278, 82] width 63 height 18
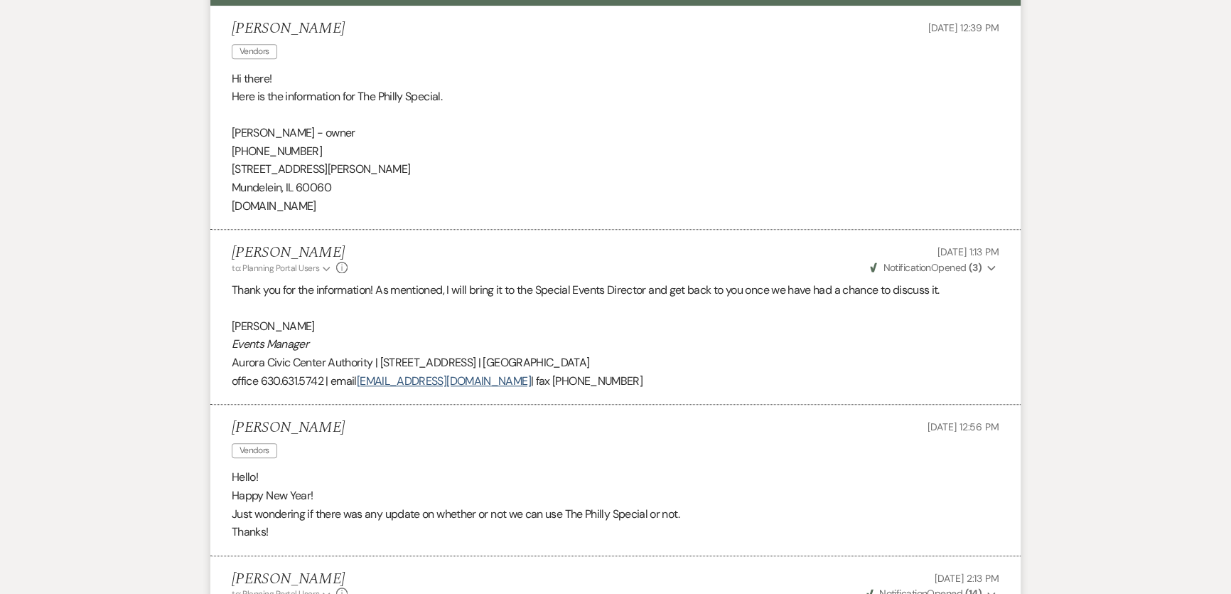
scroll to position [1680, 0]
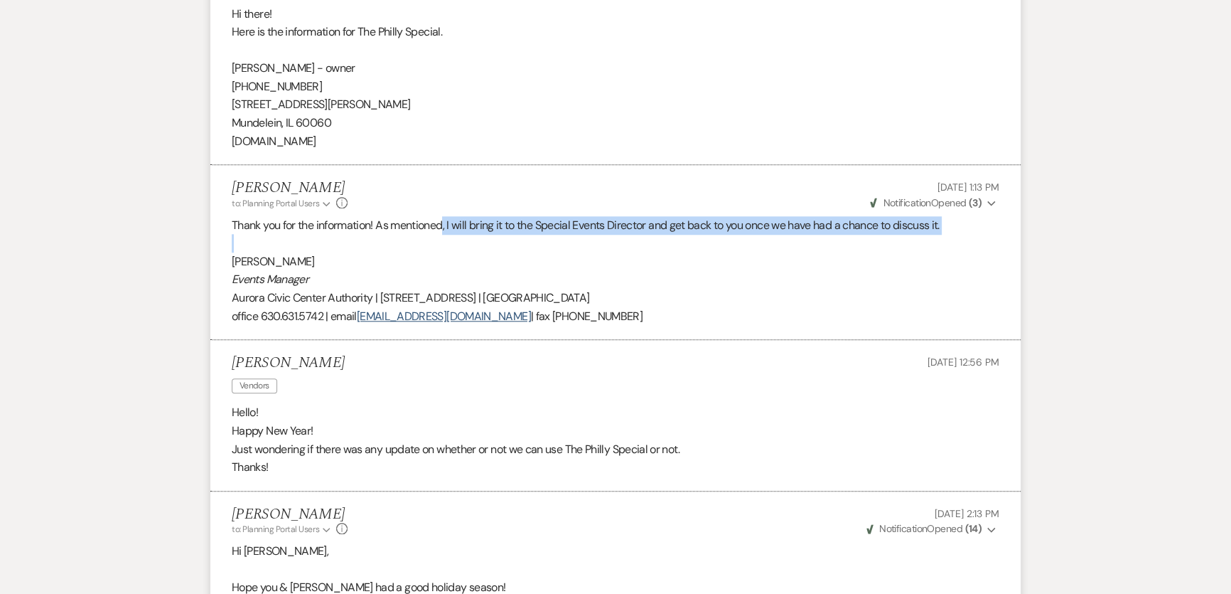
drag, startPoint x: 444, startPoint y: 223, endPoint x: 725, endPoint y: 241, distance: 281.4
click at [725, 241] on div "Thank you for the information! As mentioned, I will bring it to the Special Eve…" at bounding box center [616, 270] width 768 height 109
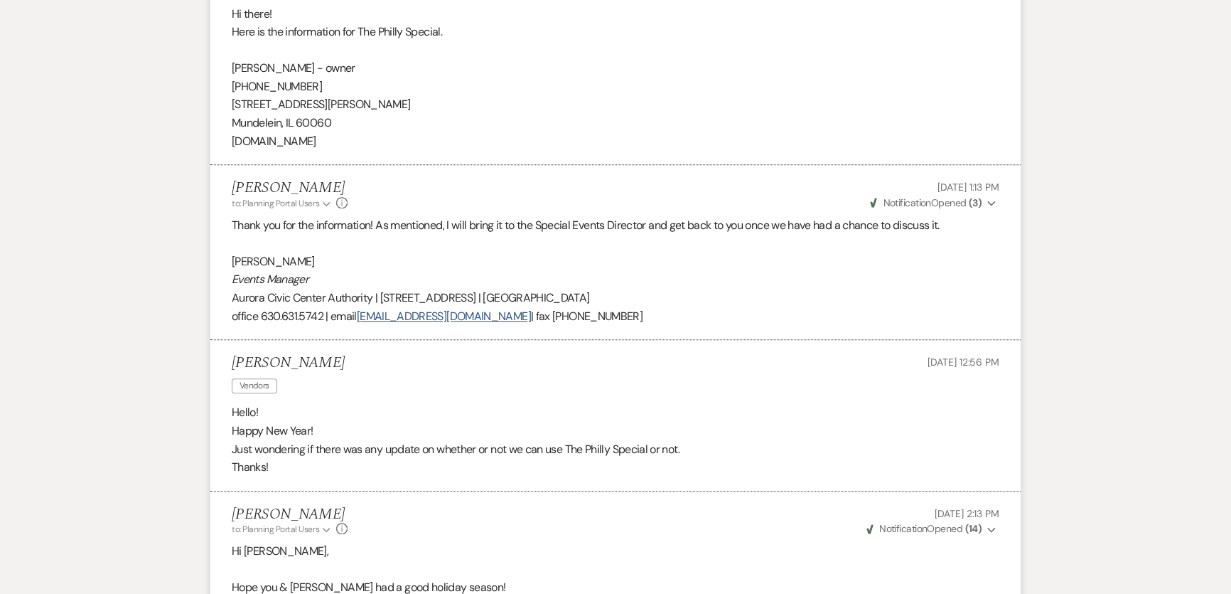
click at [802, 277] on p "Events Manager" at bounding box center [616, 279] width 768 height 18
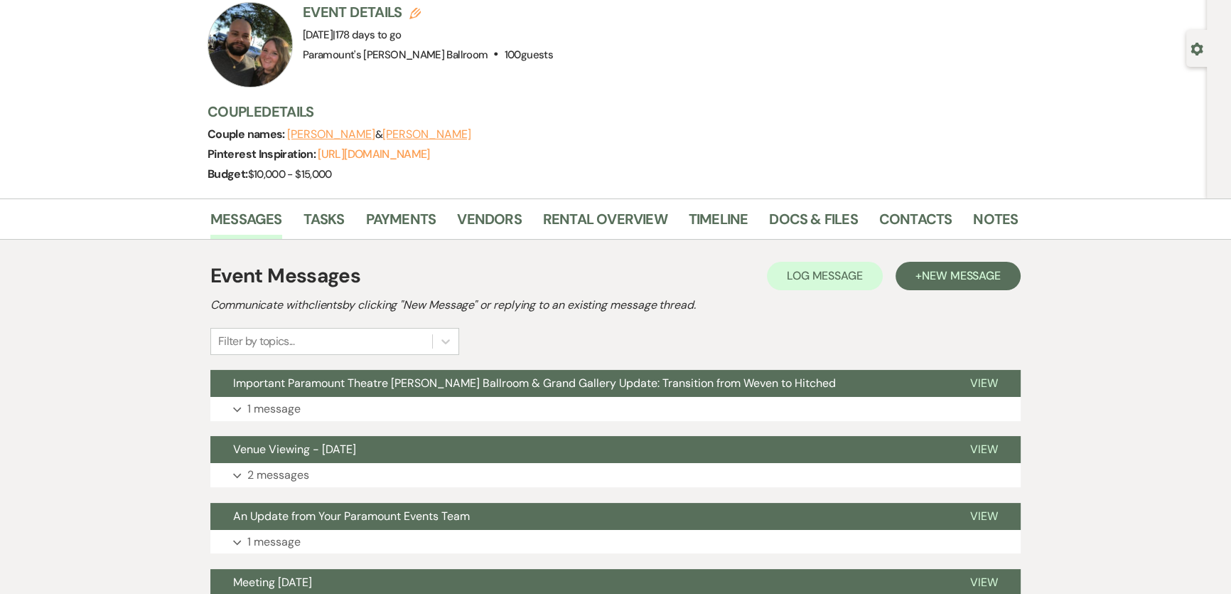
scroll to position [0, 0]
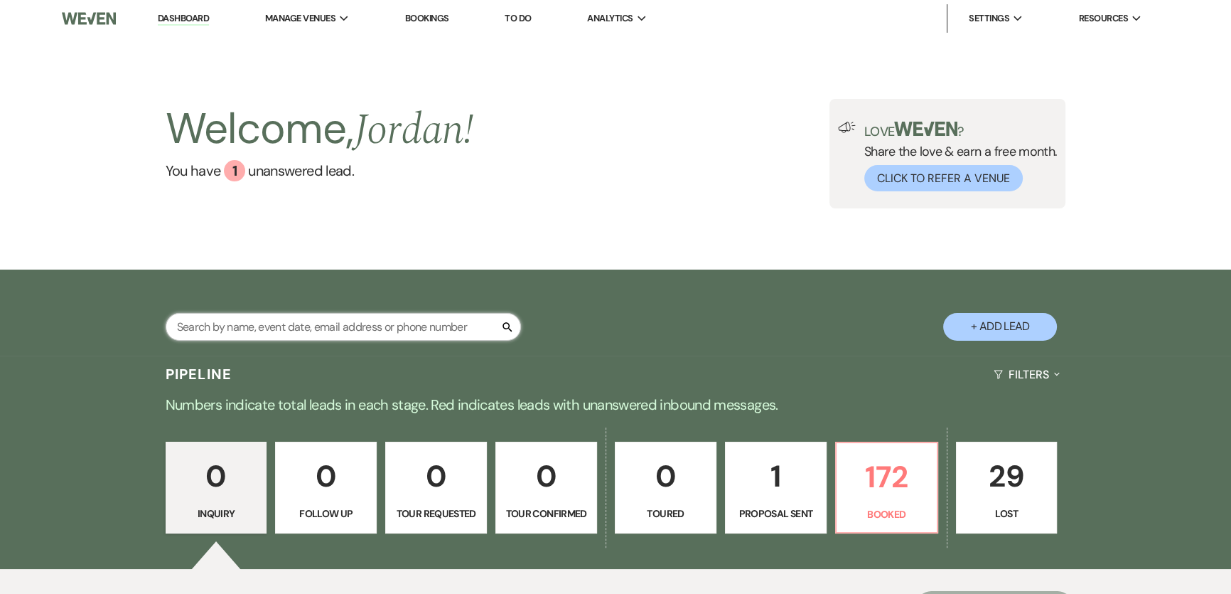
click at [296, 316] on input "text" at bounding box center [343, 327] width 355 height 28
type input "ford"
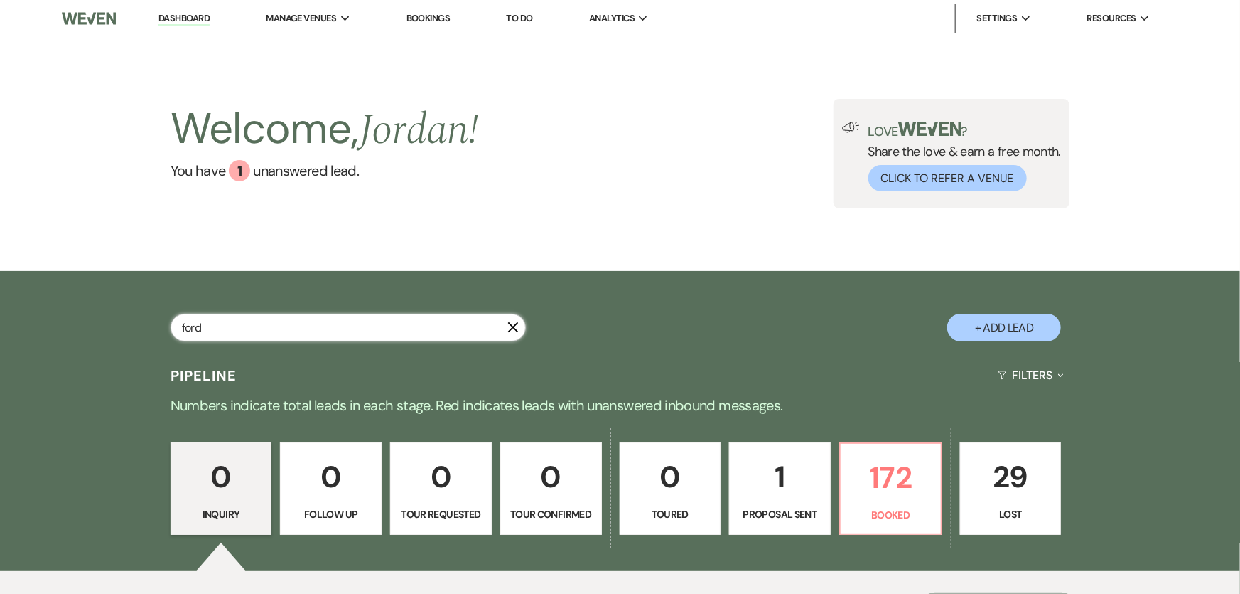
select select "8"
select select "11"
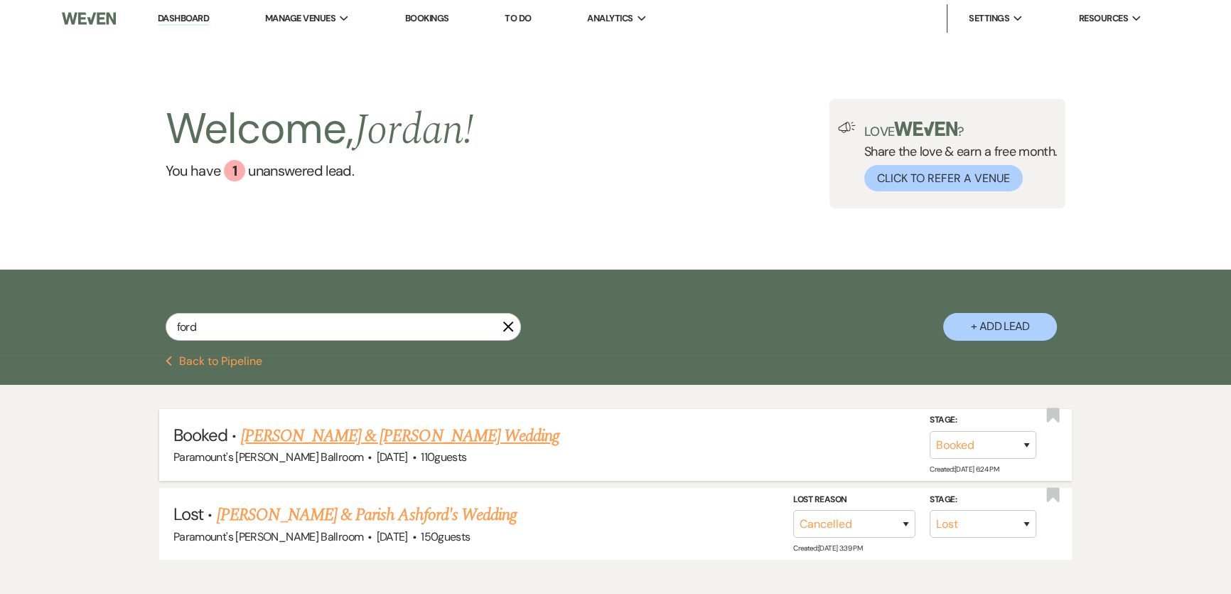
click at [397, 326] on link "[PERSON_NAME] & [PERSON_NAME] Wedding" at bounding box center [400, 436] width 318 height 26
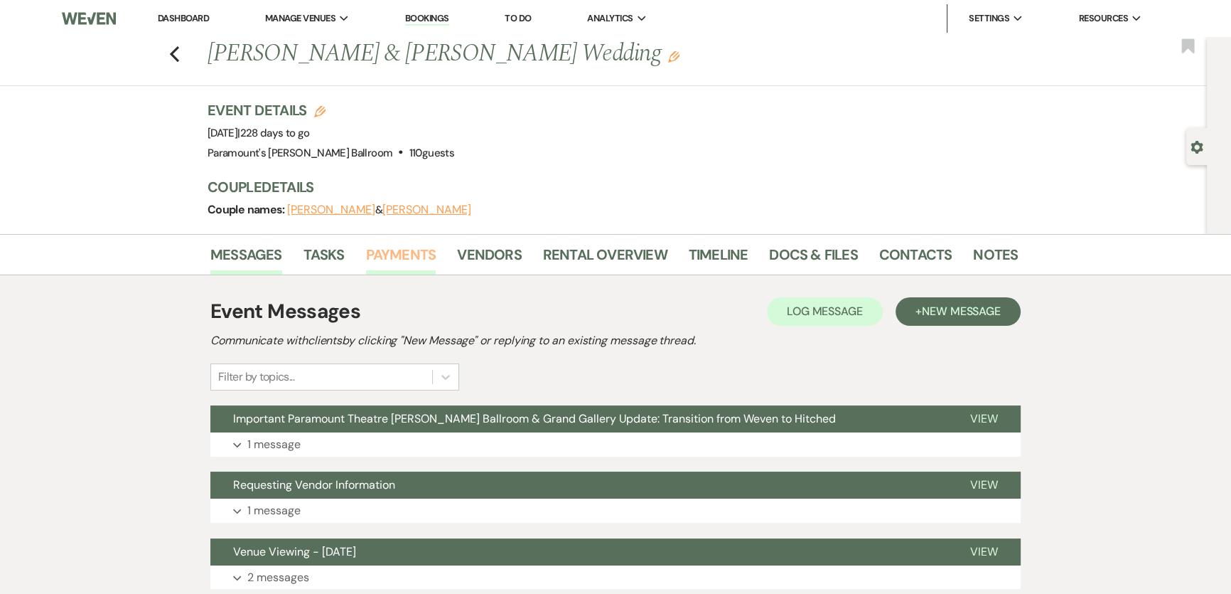
click at [387, 250] on link "Payments" at bounding box center [401, 258] width 70 height 31
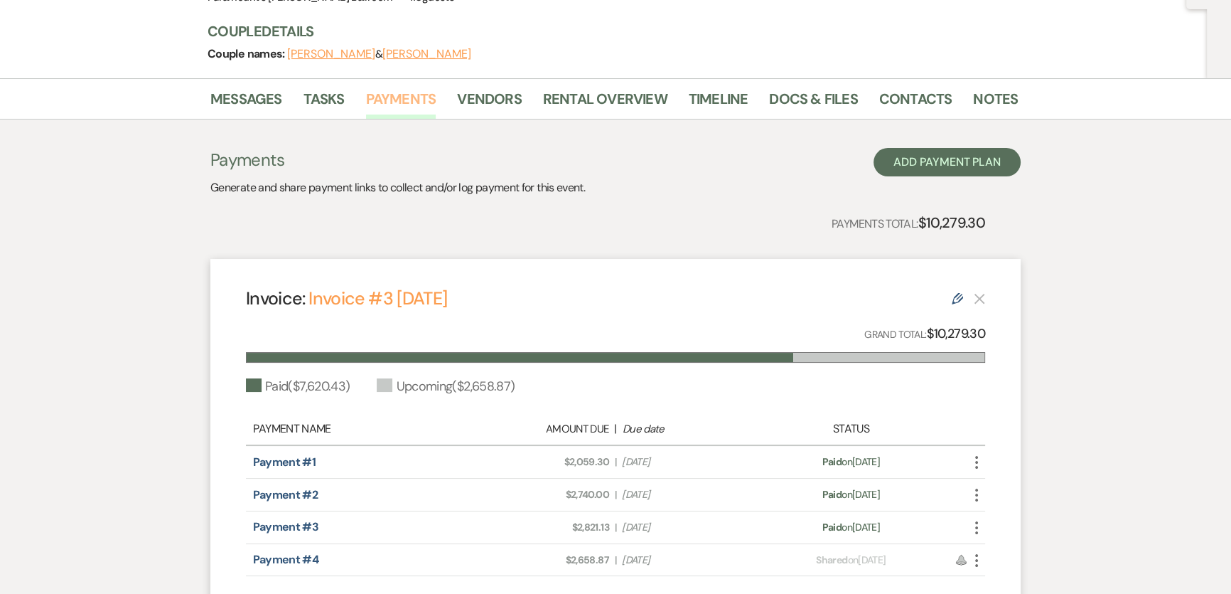
scroll to position [309, 0]
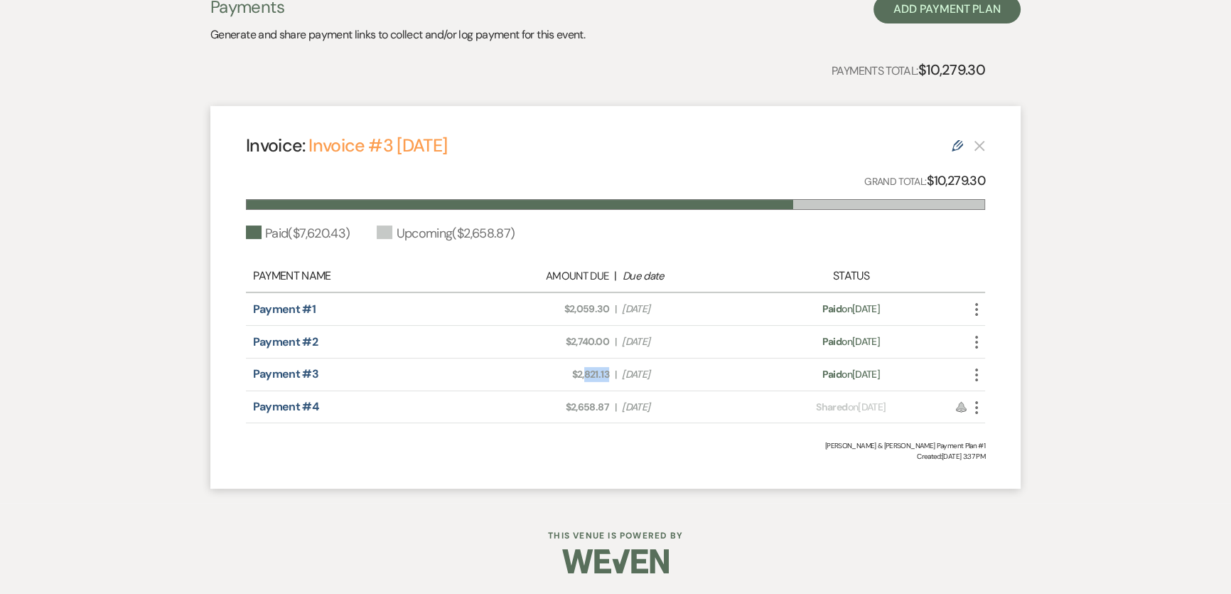
drag, startPoint x: 586, startPoint y: 371, endPoint x: 658, endPoint y: 372, distance: 71.8
click at [605, 326] on span "Amount Due: $2,821.13" at bounding box center [543, 374] width 131 height 15
click at [605, 326] on span "Due Date Nov 14, 2025" at bounding box center [687, 374] width 131 height 15
click at [605, 146] on use at bounding box center [957, 145] width 11 height 11
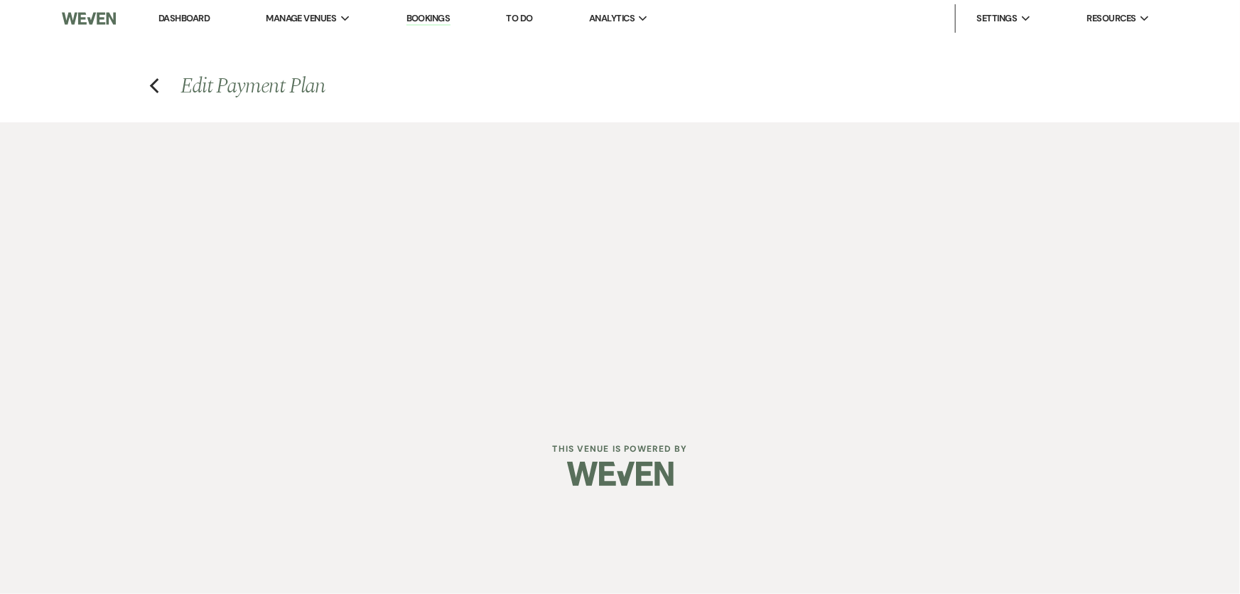
select select "27300"
select select "1"
select select "true"
select select "1"
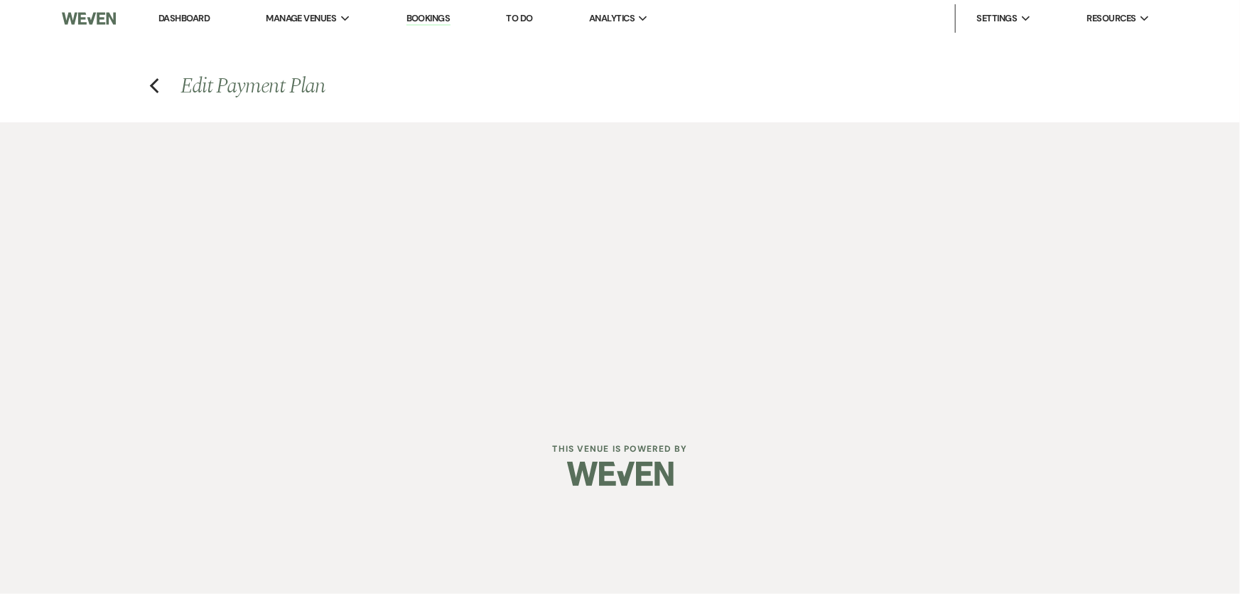
select select "true"
select select "2"
select select "flat"
select select "true"
select select "client"
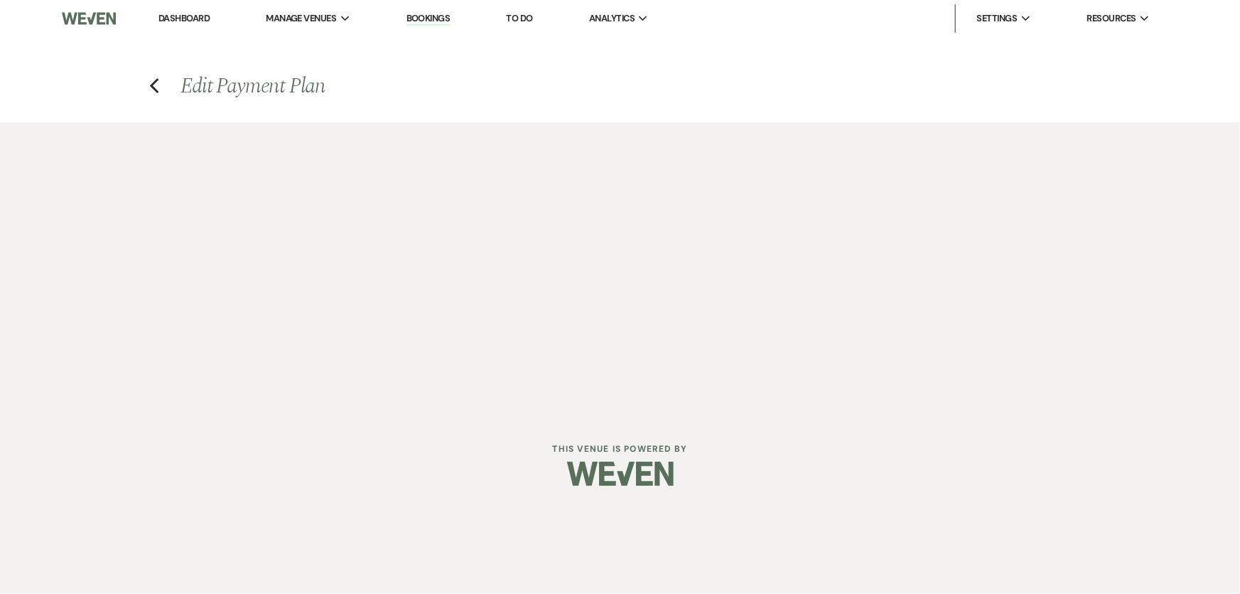
select select "weeks"
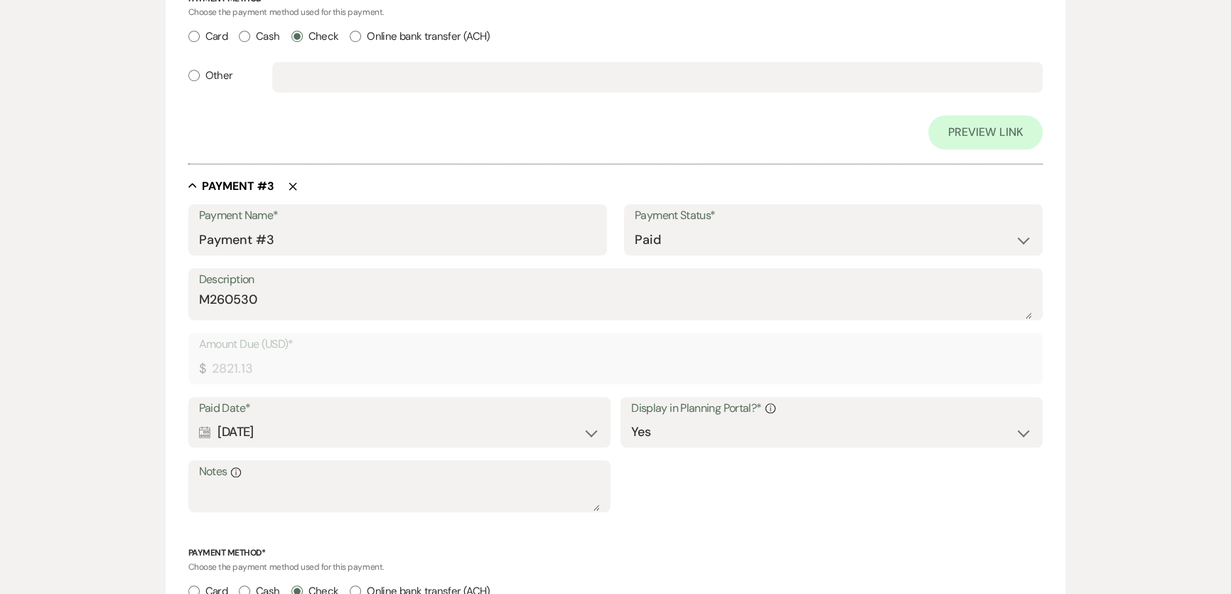
scroll to position [1292, 0]
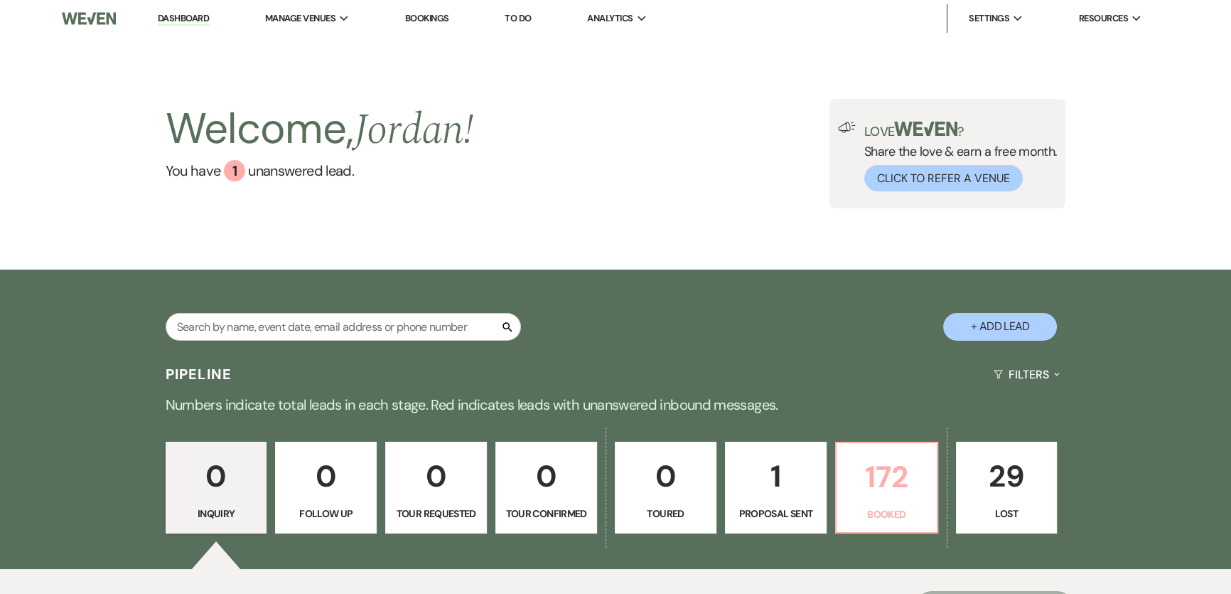
click at [881, 485] on p "172" at bounding box center [886, 477] width 83 height 48
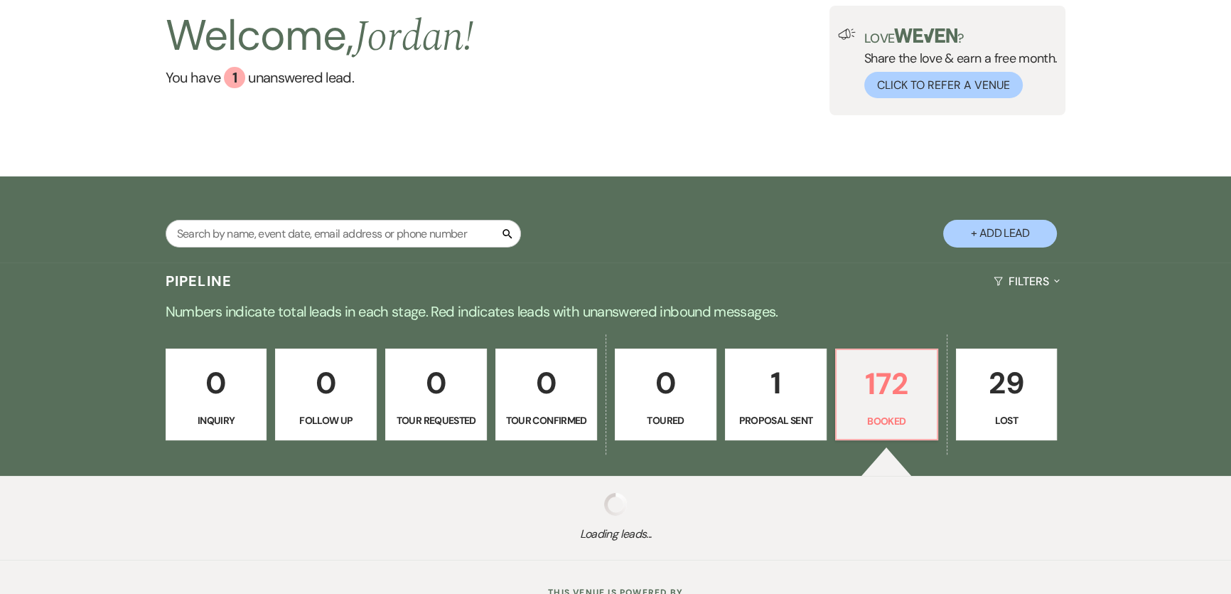
scroll to position [150, 0]
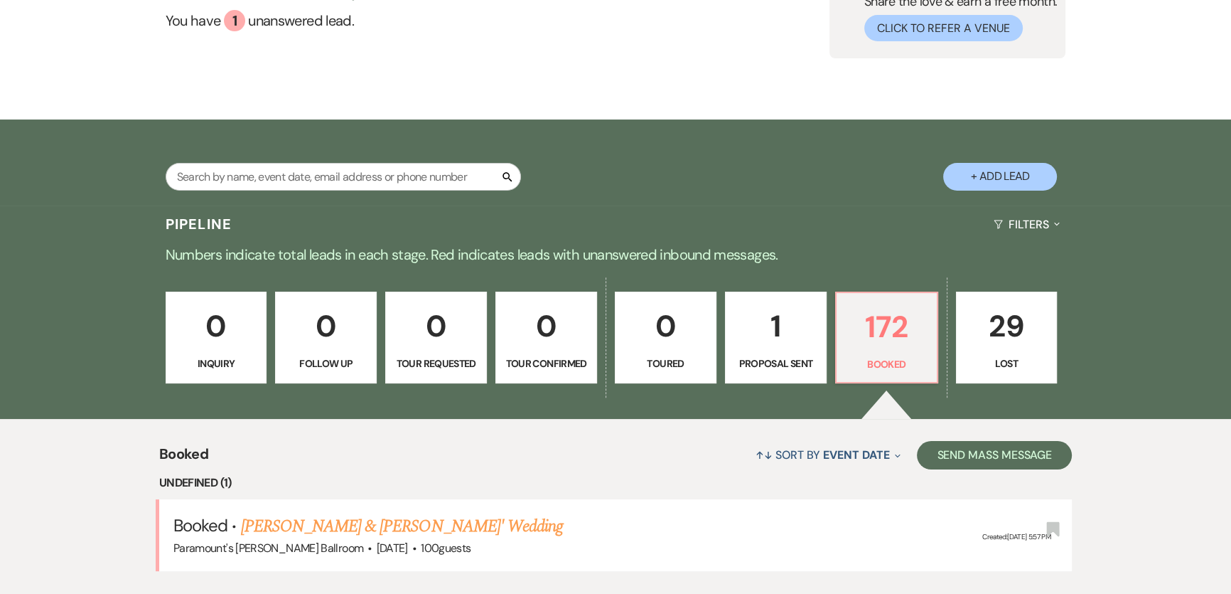
click at [405, 129] on div "Search + Add Lead" at bounding box center [616, 164] width 1024 height 75
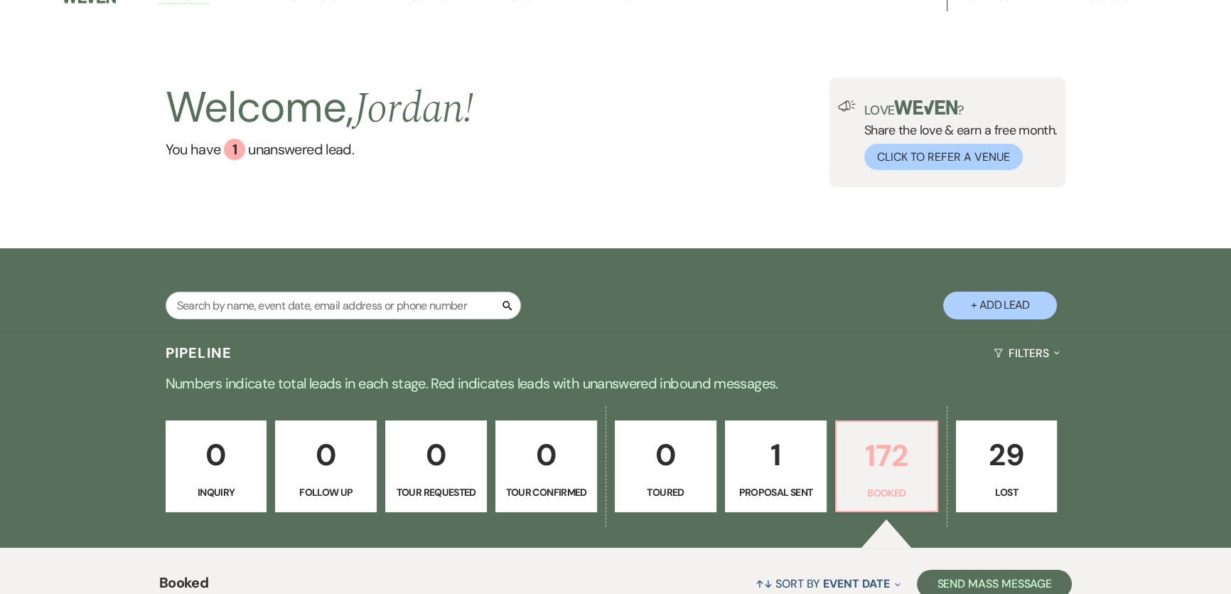
click at [872, 481] on link "172 Booked" at bounding box center [886, 466] width 103 height 92
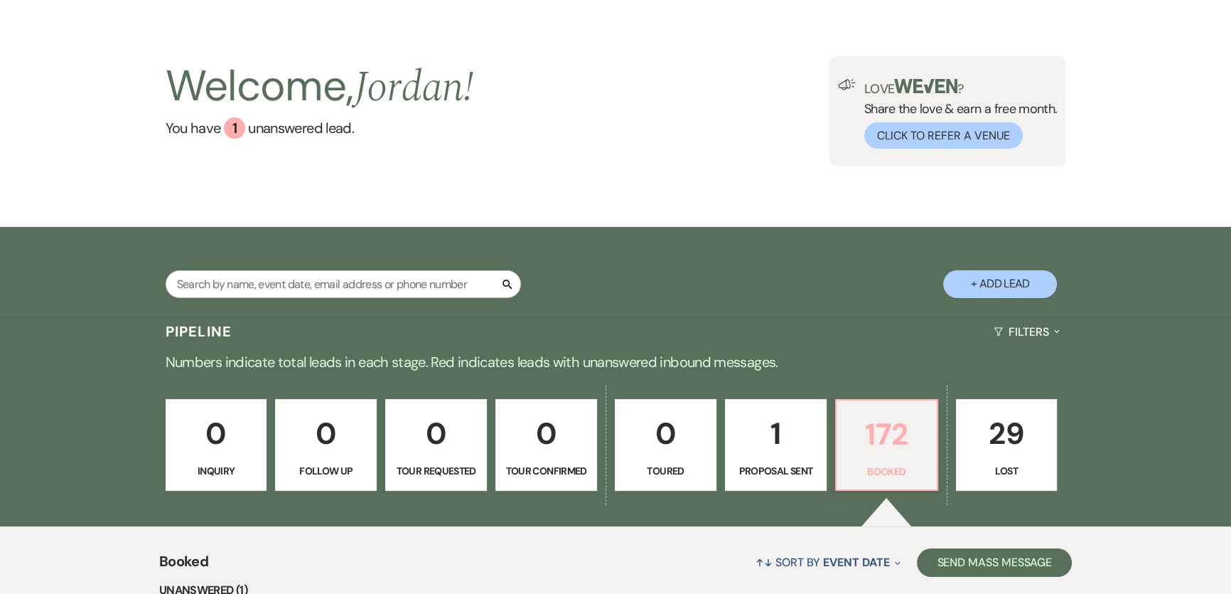
scroll to position [0, 0]
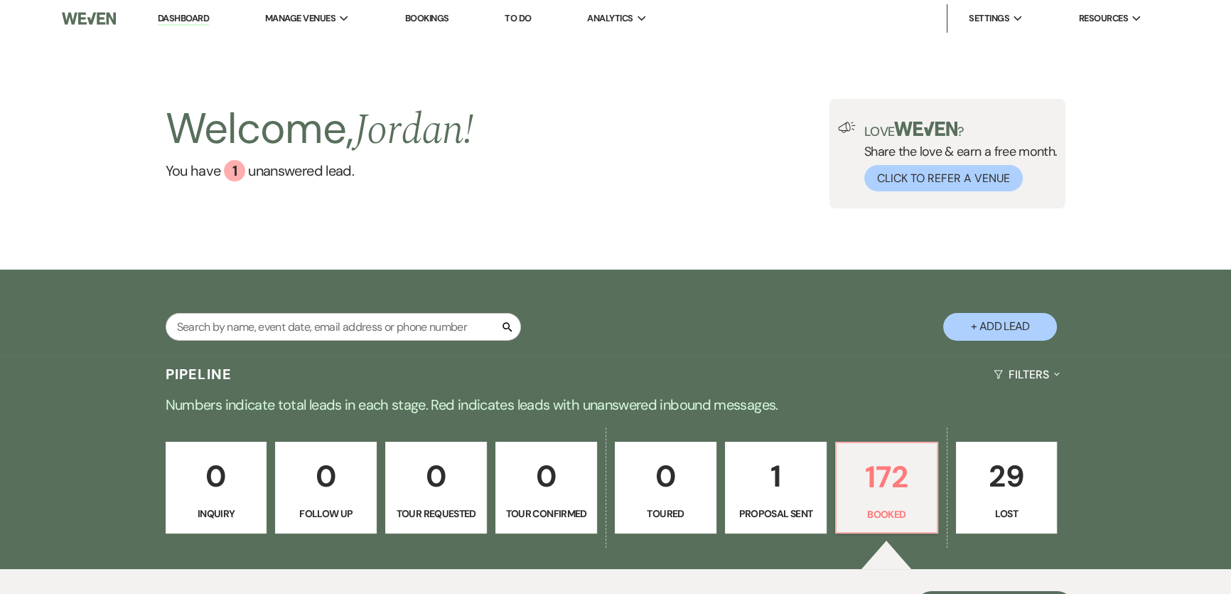
click at [167, 20] on link "Dashboard" at bounding box center [183, 19] width 51 height 14
